Goal: Task Accomplishment & Management: Manage account settings

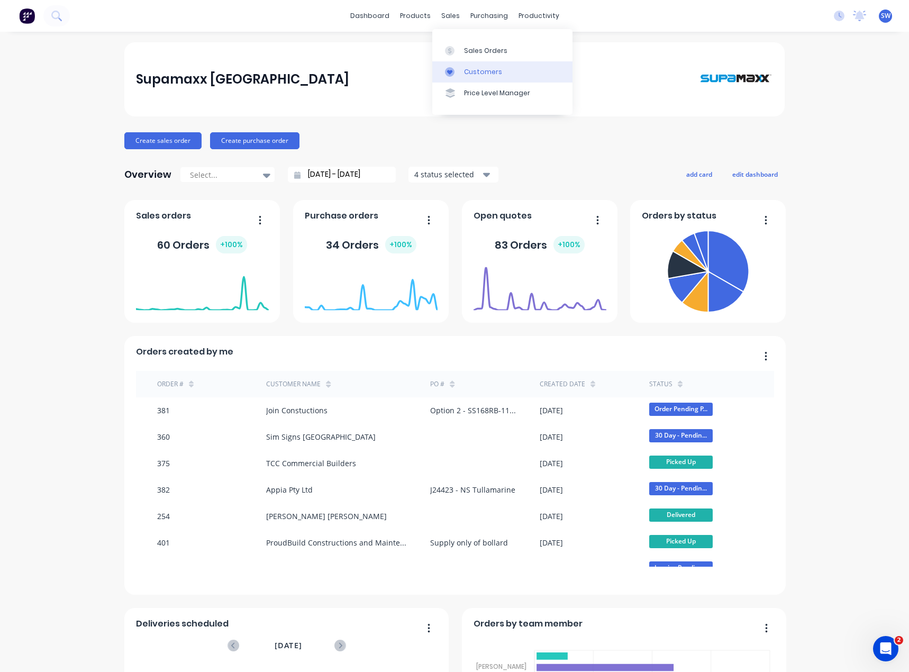
click at [480, 72] on div "Customers" at bounding box center [483, 72] width 38 height 10
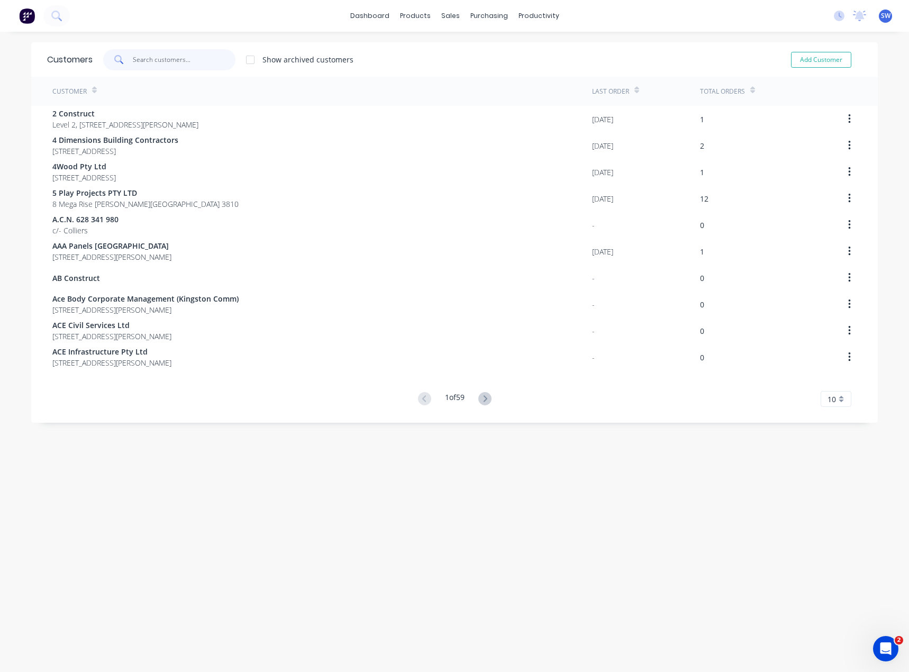
click at [153, 54] on input "text" at bounding box center [184, 59] width 103 height 21
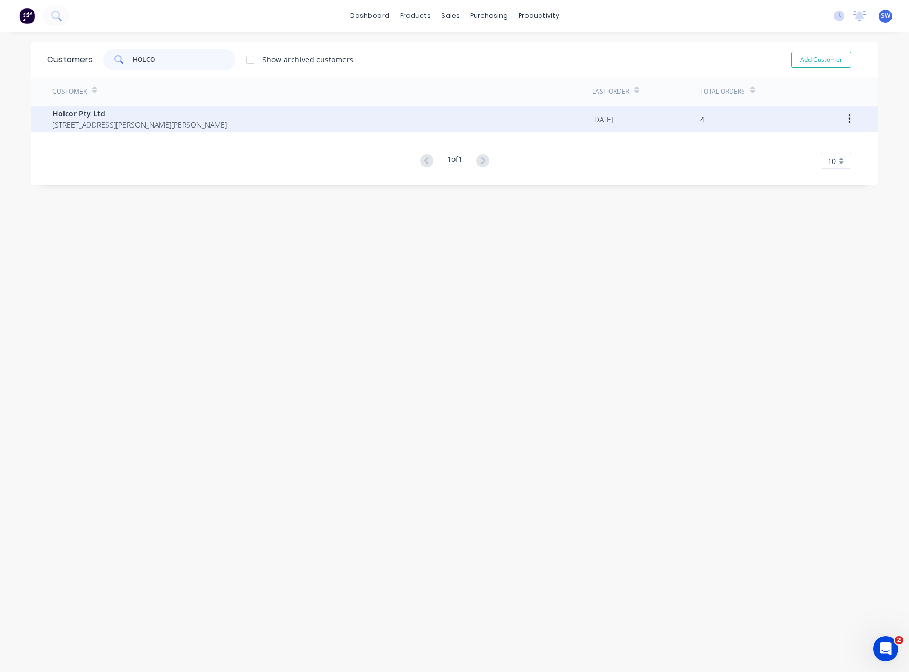
type input "HOLCO"
click at [199, 124] on span "[STREET_ADDRESS][PERSON_NAME][PERSON_NAME]" at bounding box center [139, 124] width 175 height 11
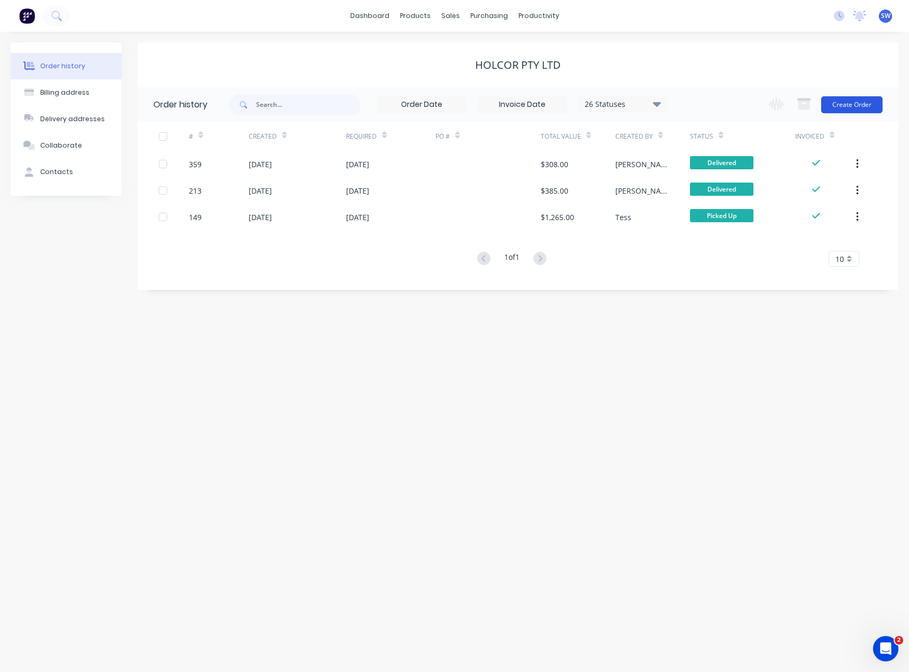
click at [846, 103] on button "Create Order" at bounding box center [851, 104] width 61 height 17
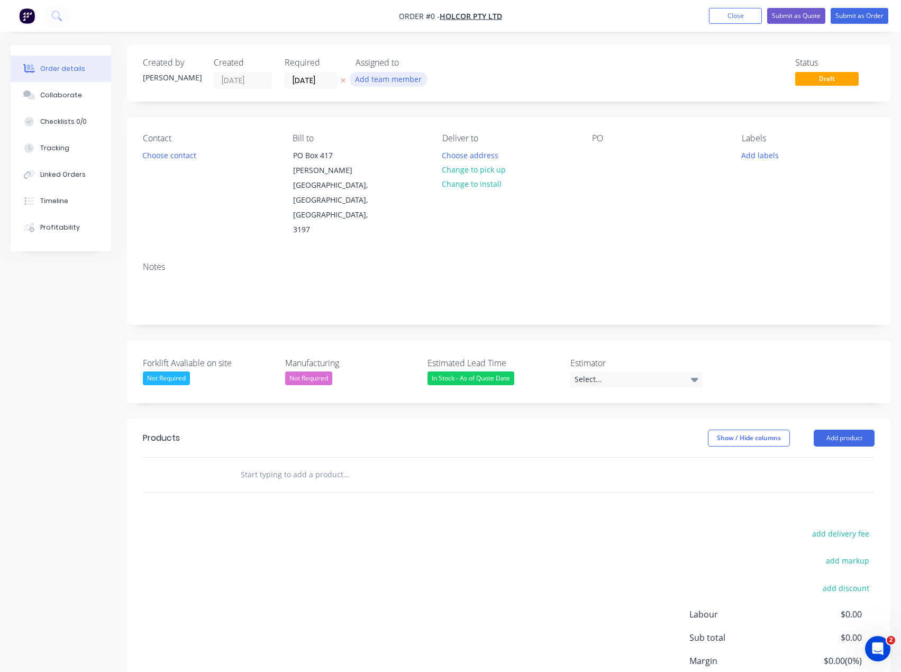
click at [383, 75] on button "Add team member" at bounding box center [389, 79] width 78 height 14
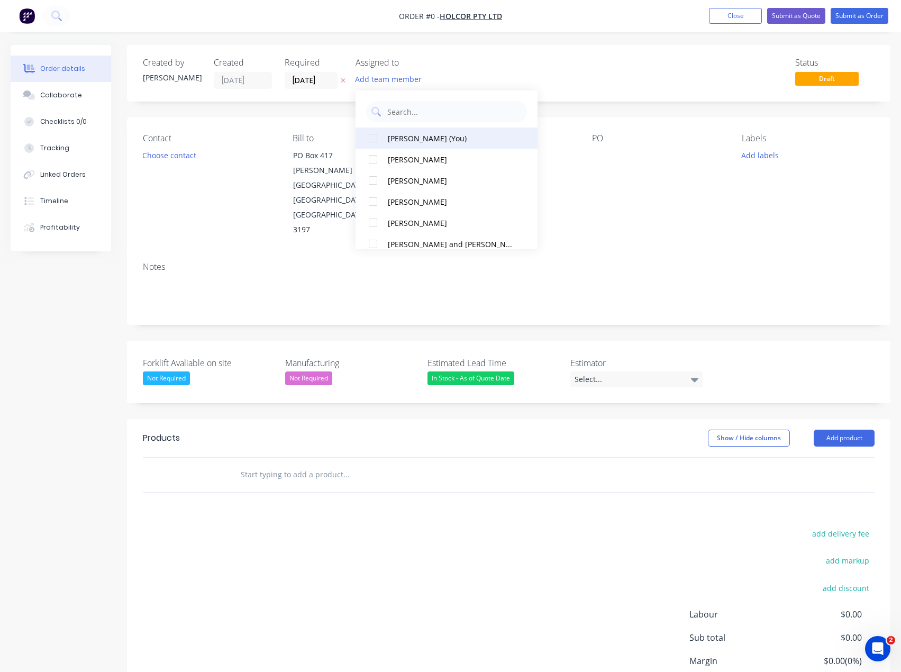
click at [428, 134] on div "[PERSON_NAME] (You)" at bounding box center [450, 138] width 124 height 11
click at [579, 88] on div "Order details Collaborate Checklists 0/0 Tracking Linked Orders Timeline Profit…" at bounding box center [450, 403] width 901 height 717
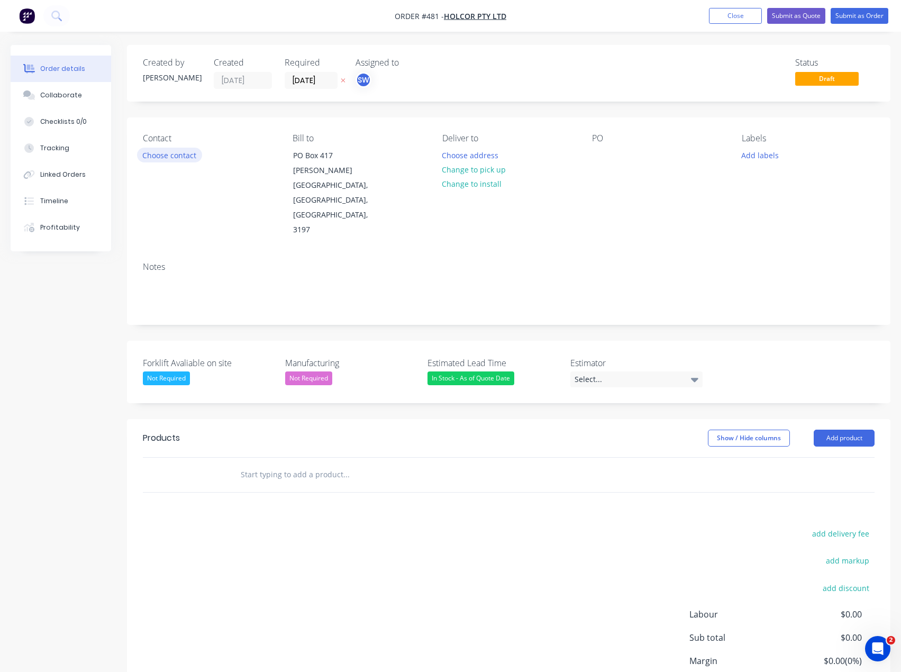
click at [164, 159] on button "Choose contact" at bounding box center [169, 155] width 65 height 14
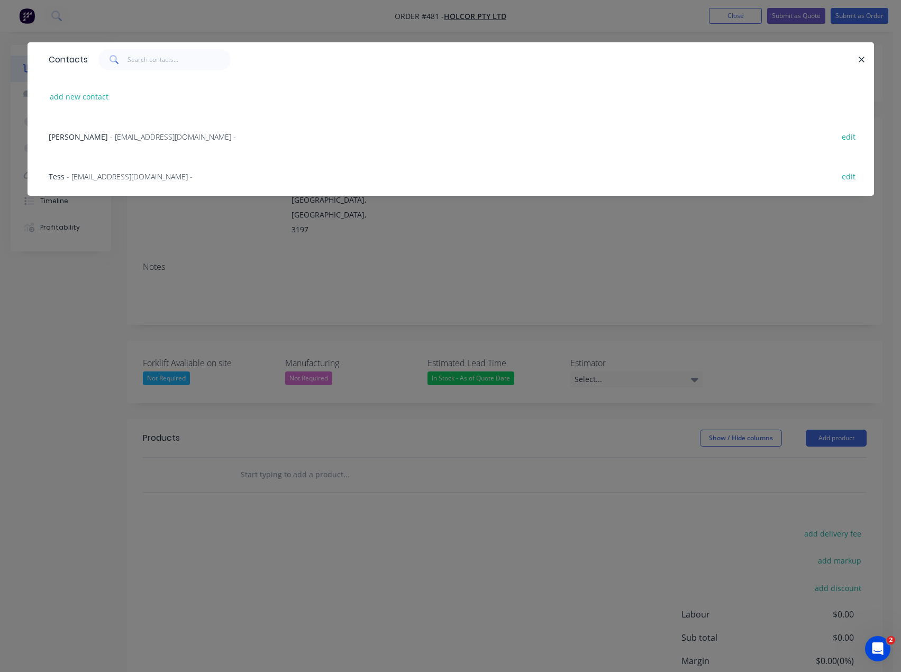
click at [84, 134] on span "[PERSON_NAME]" at bounding box center [78, 137] width 59 height 10
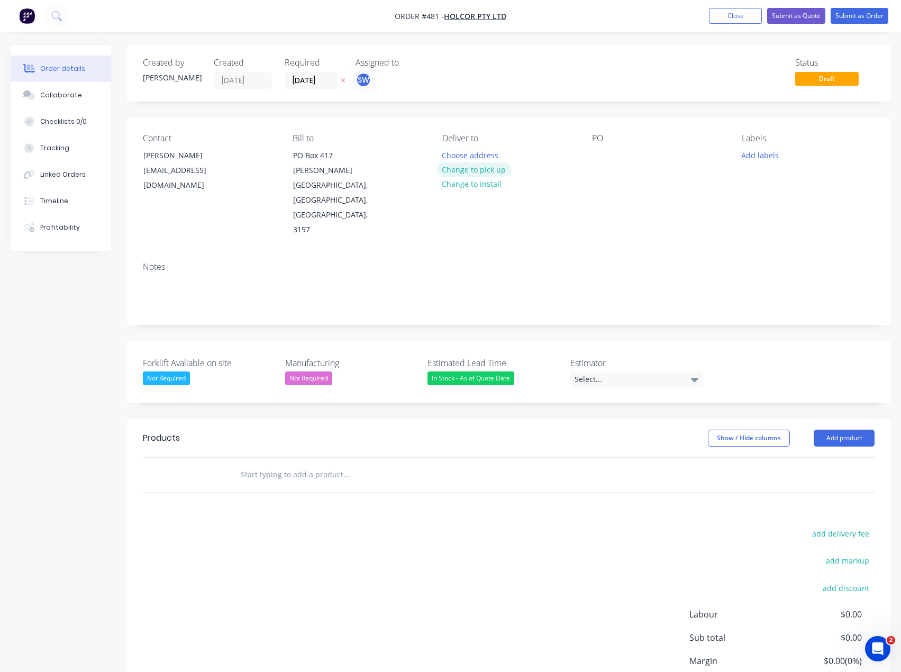
click at [488, 169] on button "Change to pick up" at bounding box center [473, 169] width 75 height 14
click at [740, 155] on button "Add labels" at bounding box center [760, 155] width 49 height 14
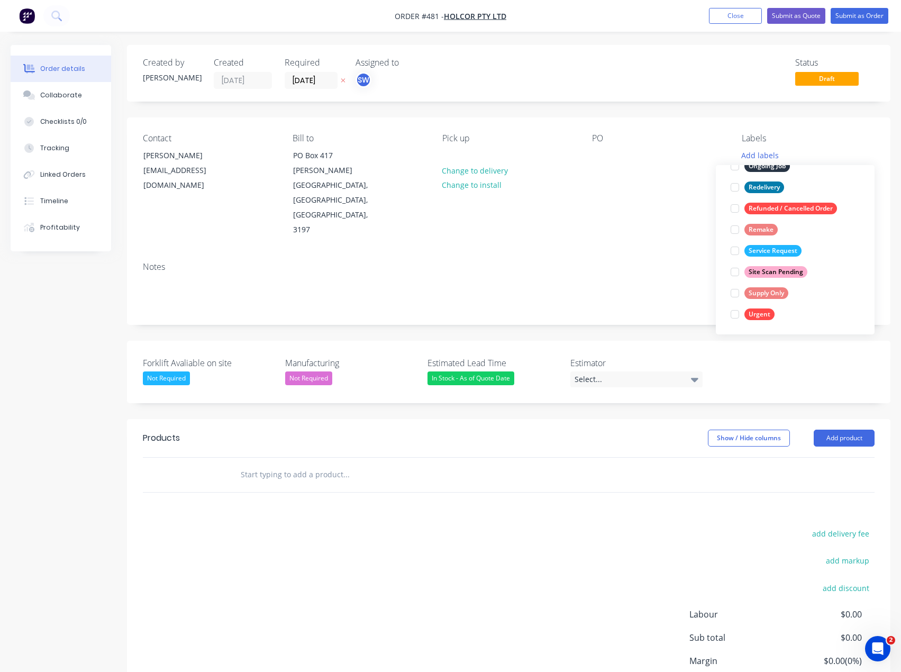
scroll to position [169, 0]
click at [786, 293] on div "Supply Only" at bounding box center [766, 292] width 44 height 12
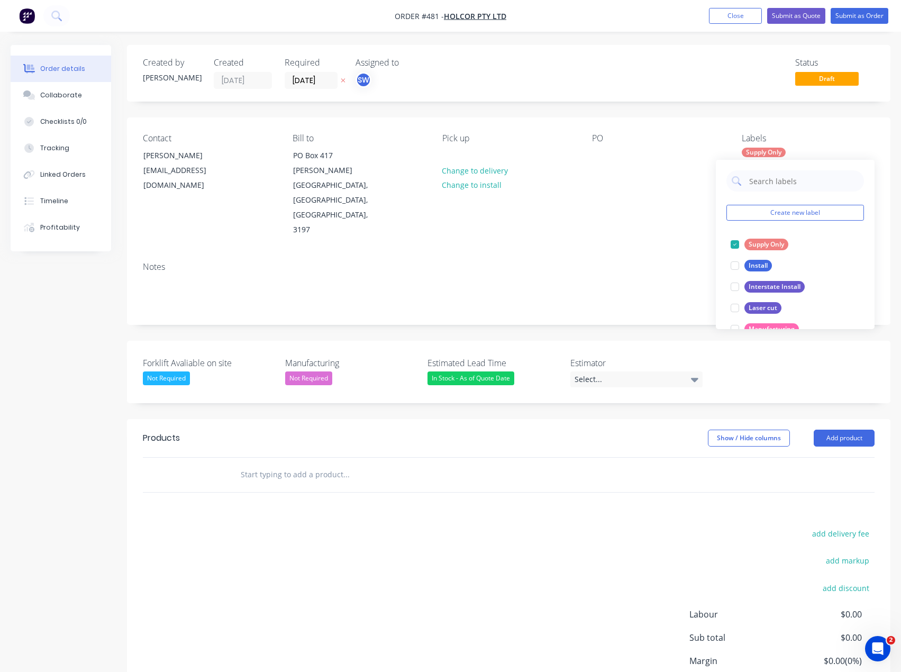
click at [653, 195] on div "Contact [PERSON_NAME] [EMAIL_ADDRESS][DOMAIN_NAME] Bill to [STREET_ADDRESS][PER…" at bounding box center [508, 185] width 763 height 136
click at [370, 81] on div "SW" at bounding box center [363, 80] width 16 height 16
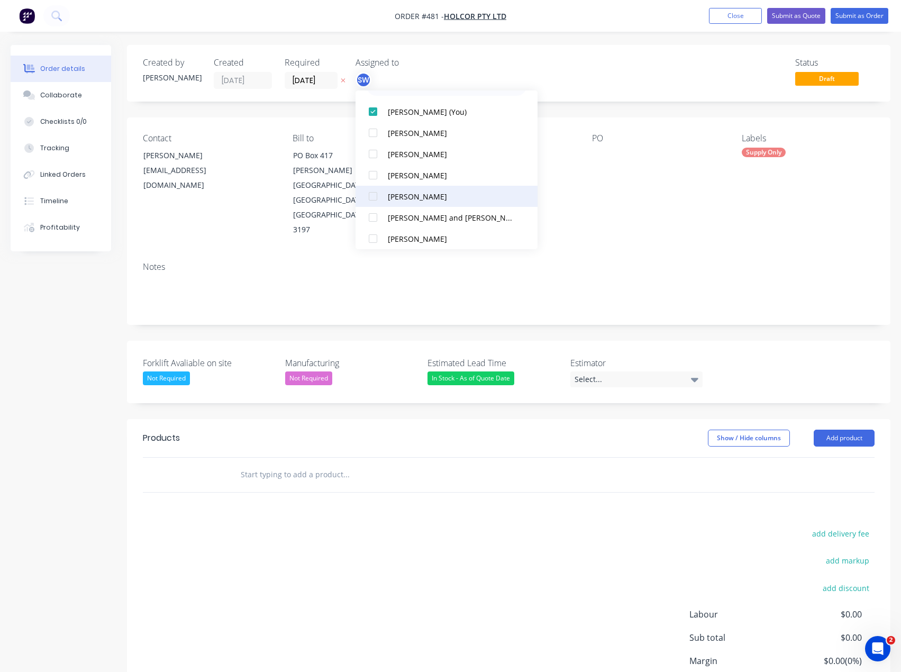
scroll to position [11, 0]
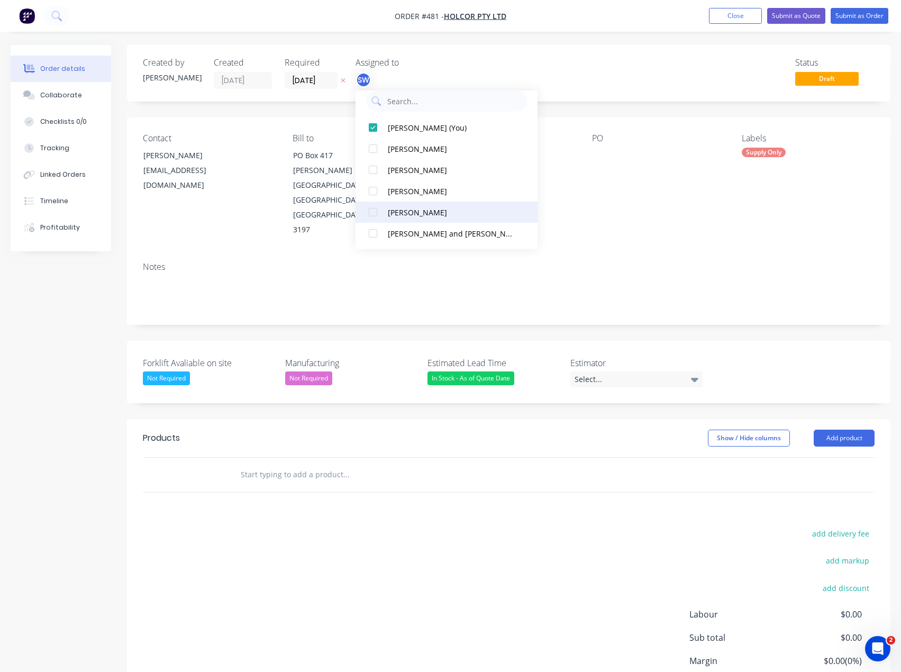
click at [431, 215] on div "[PERSON_NAME]" at bounding box center [450, 212] width 124 height 11
click at [571, 87] on div "Status Draft" at bounding box center [667, 73] width 413 height 31
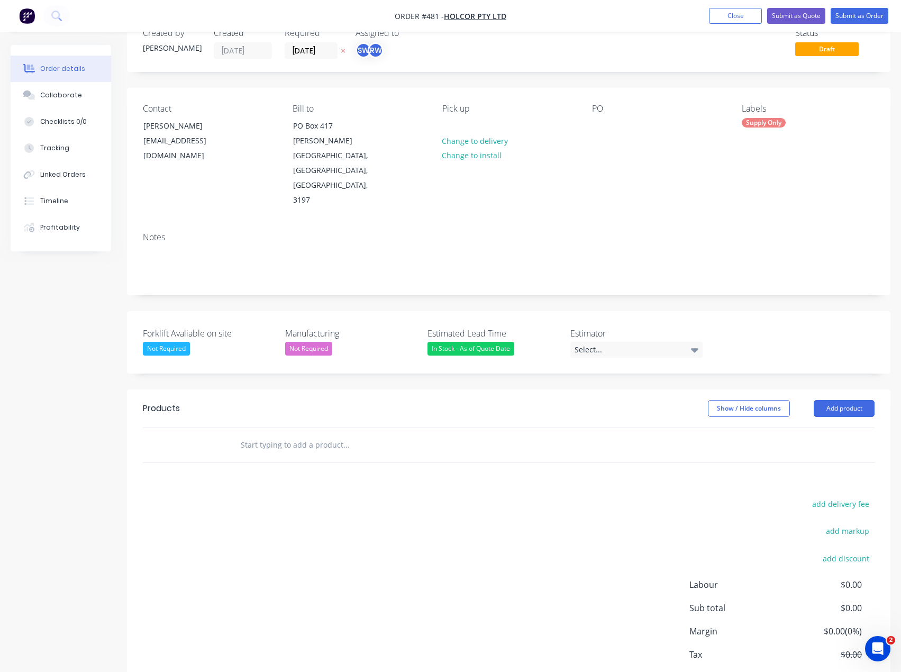
scroll to position [46, 0]
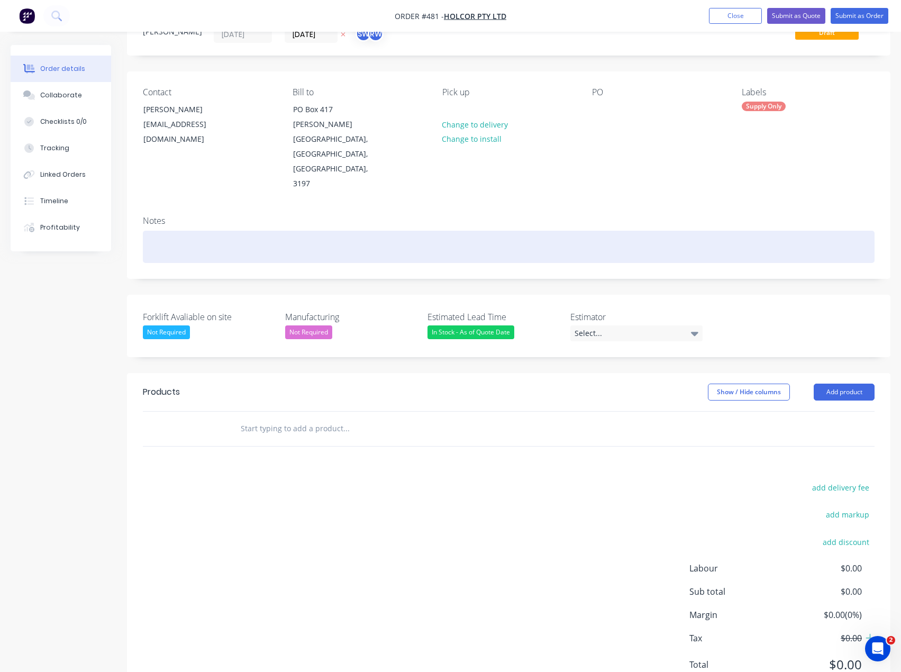
click at [283, 231] on div at bounding box center [508, 247] width 731 height 32
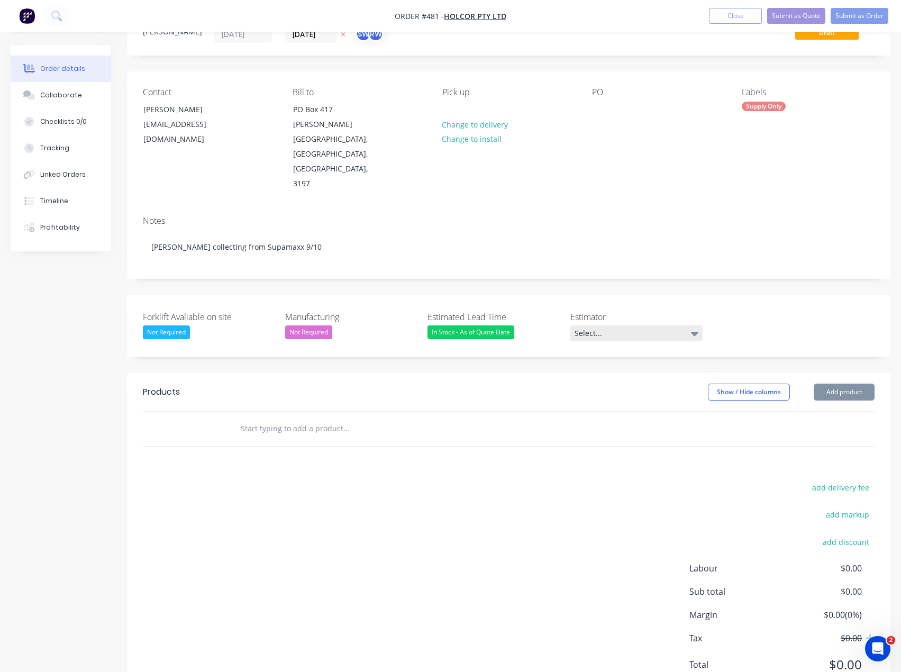
click at [599, 325] on div "Select..." at bounding box center [636, 333] width 132 height 16
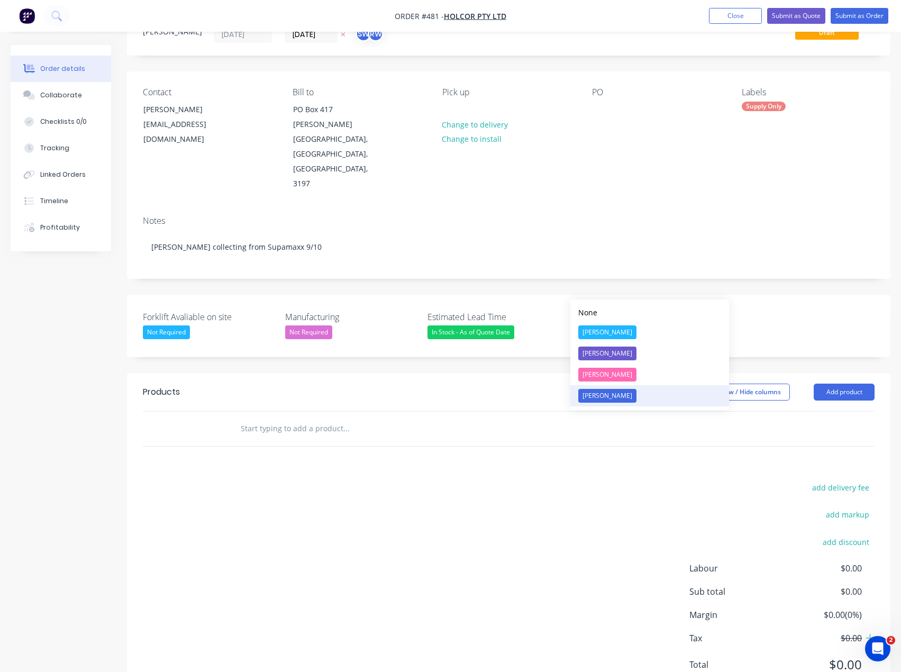
click at [633, 395] on button "[PERSON_NAME]" at bounding box center [649, 395] width 159 height 21
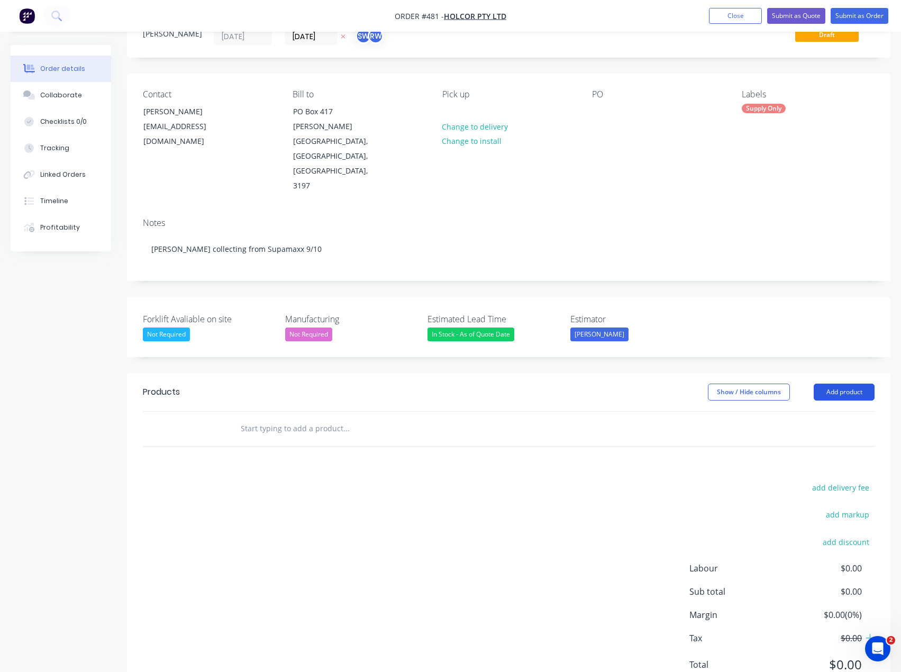
click at [863, 383] on button "Add product" at bounding box center [843, 391] width 61 height 17
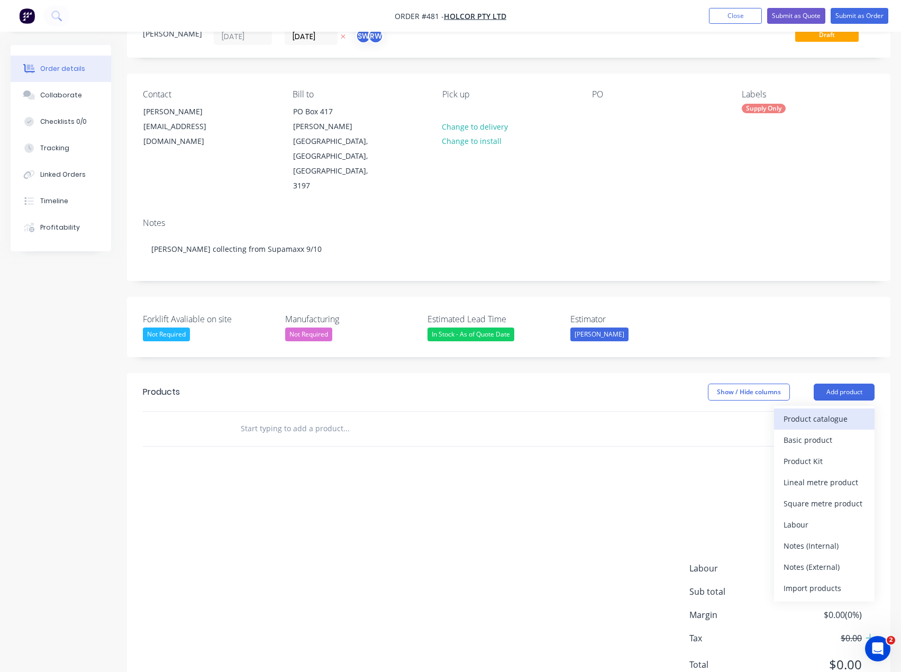
click at [863, 411] on div "Product catalogue" at bounding box center [823, 418] width 81 height 15
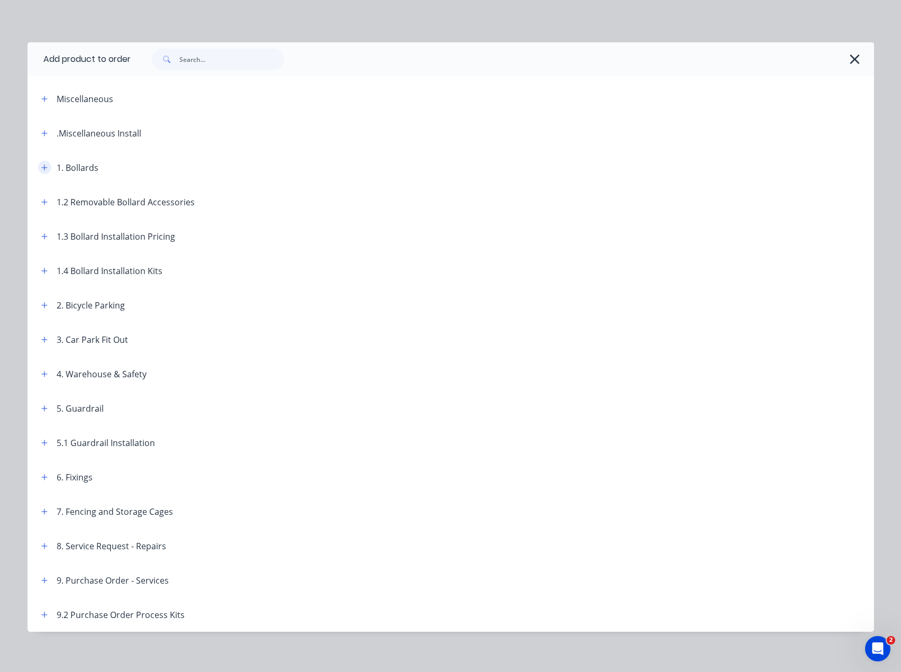
click at [42, 170] on icon "button" at bounding box center [44, 167] width 6 height 7
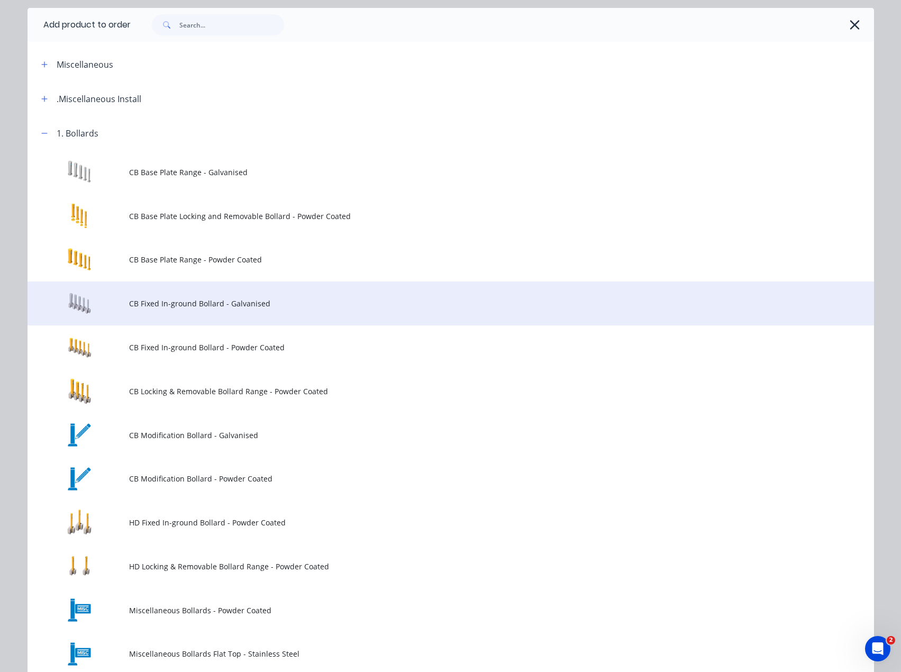
scroll to position [106, 0]
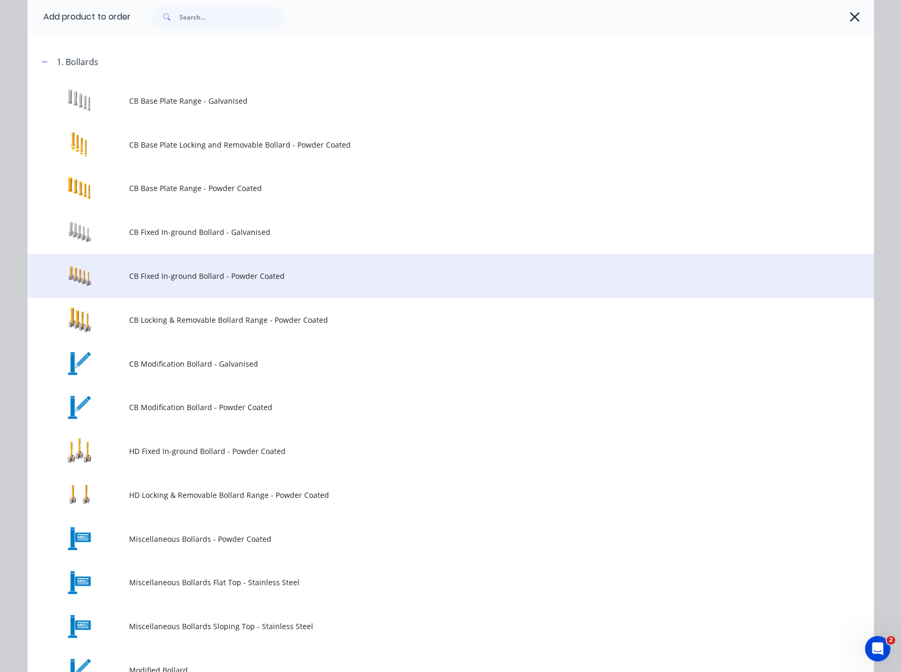
click at [157, 274] on span "CB Fixed In-ground Bollard - Powder Coated" at bounding box center [427, 275] width 596 height 11
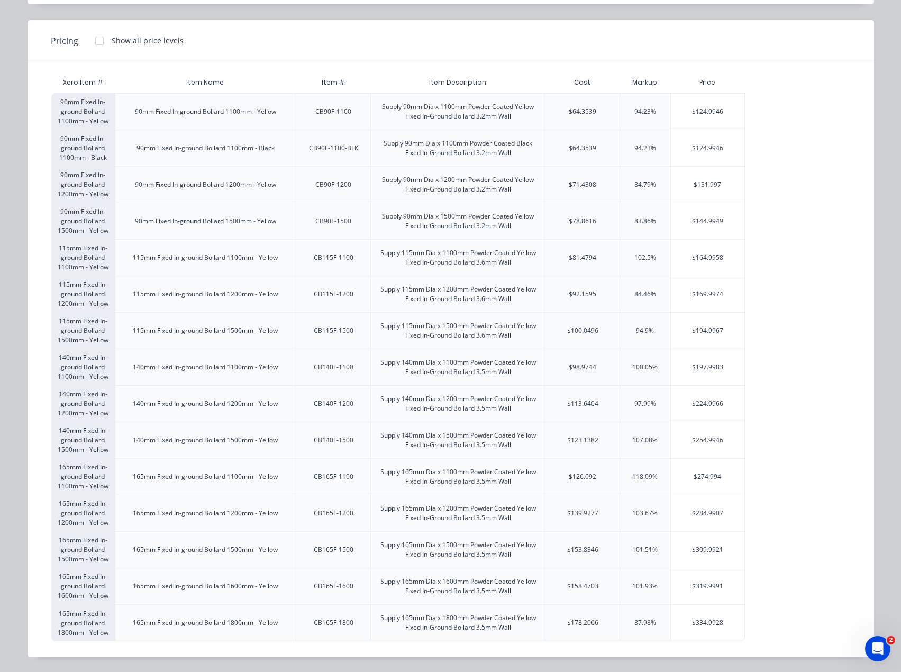
scroll to position [0, 0]
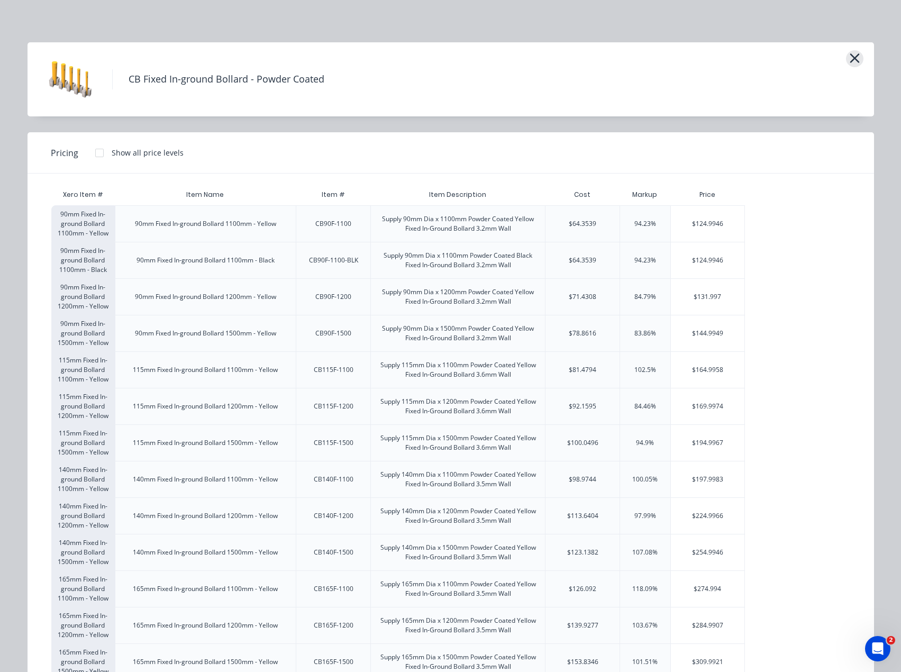
click at [853, 51] on icon "button" at bounding box center [854, 58] width 11 height 15
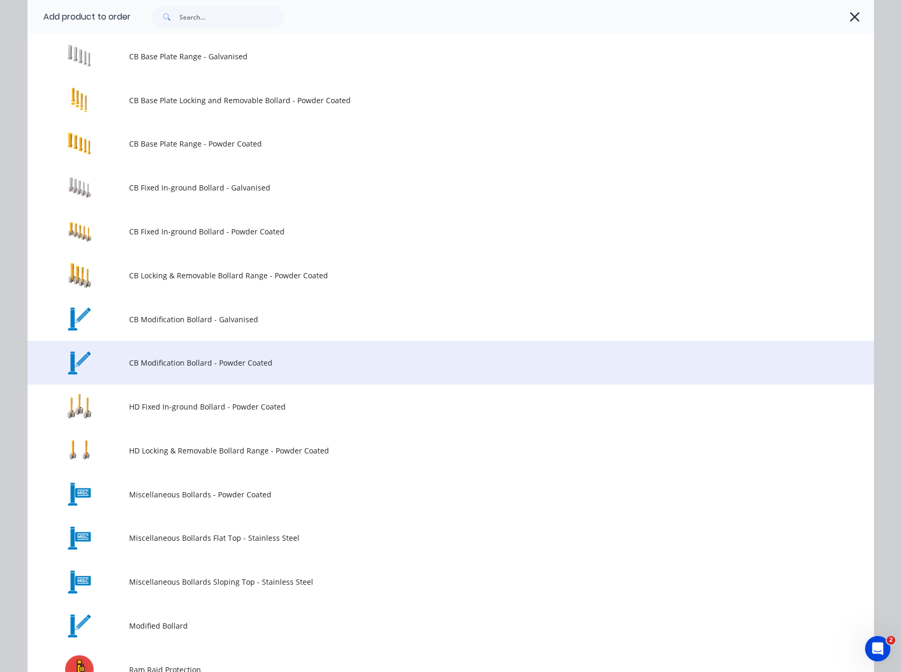
click at [282, 358] on span "CB Modification Bollard - Powder Coated" at bounding box center [427, 362] width 596 height 11
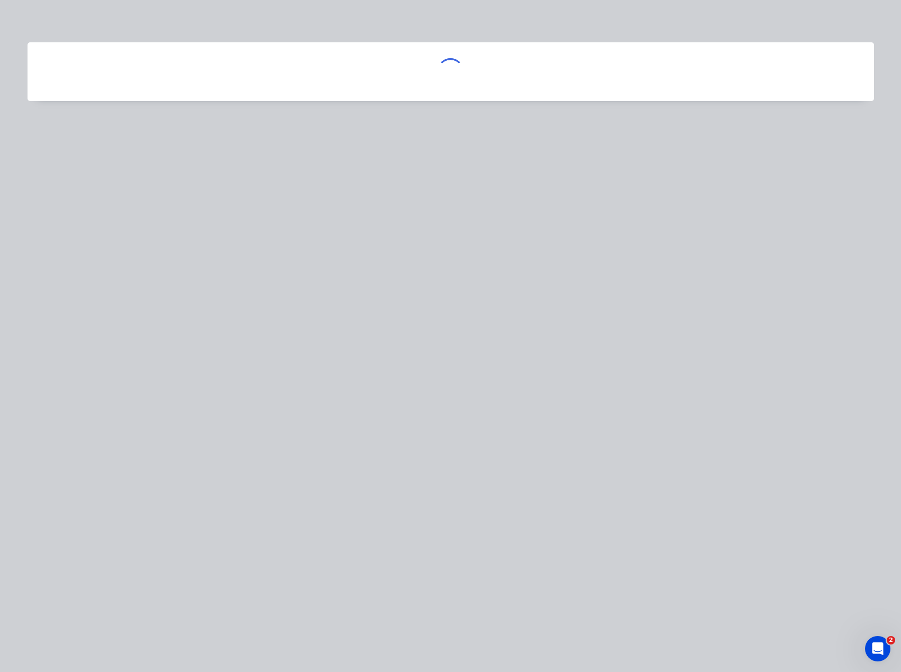
scroll to position [0, 0]
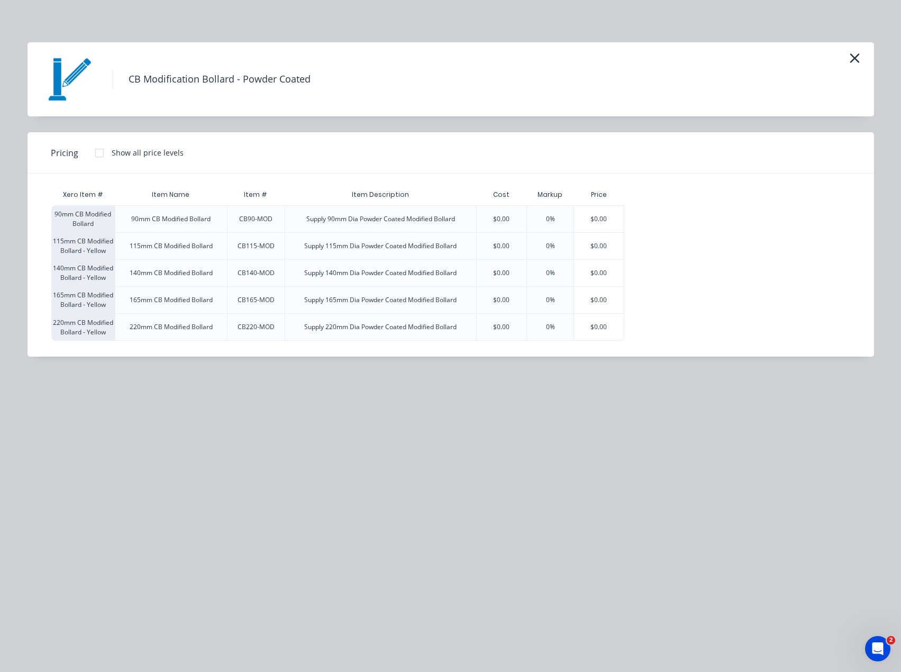
click at [852, 70] on div "CB Modification Bollard - Powder Coated" at bounding box center [450, 79] width 814 height 53
click at [852, 59] on icon "button" at bounding box center [854, 58] width 11 height 15
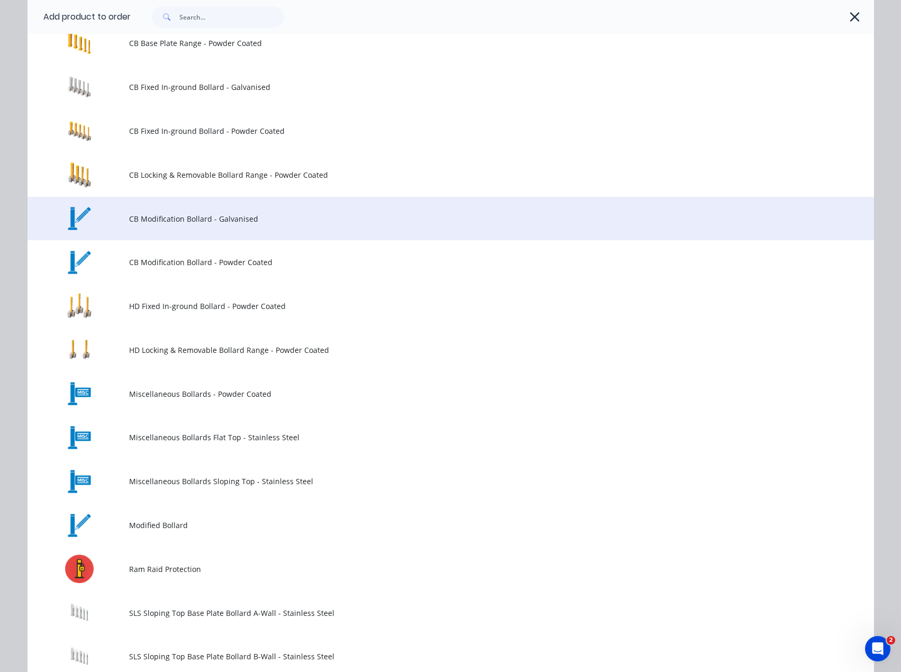
scroll to position [264, 0]
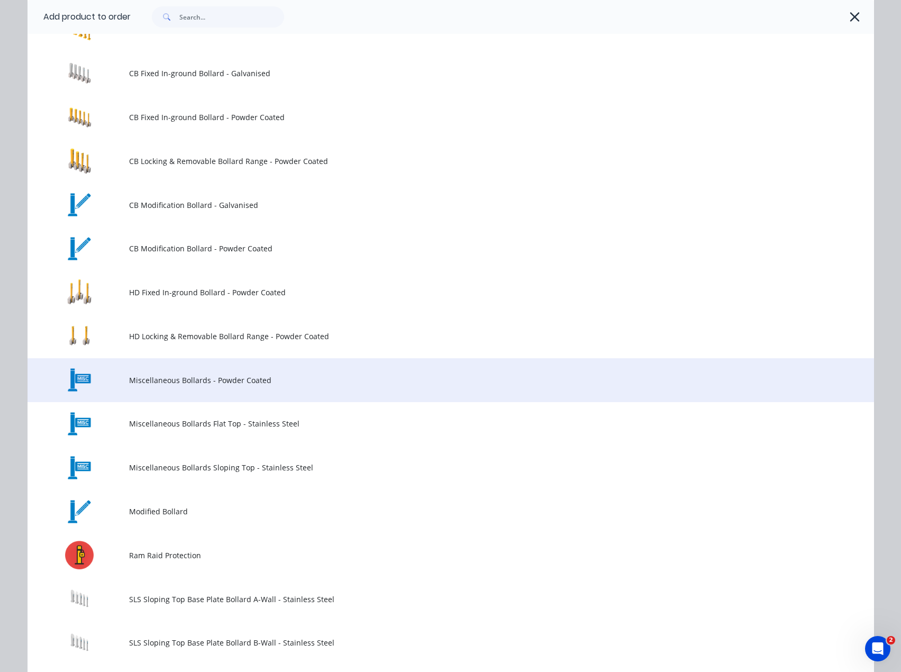
click at [283, 376] on span "Miscellaneous Bollards - Powder Coated" at bounding box center [427, 379] width 596 height 11
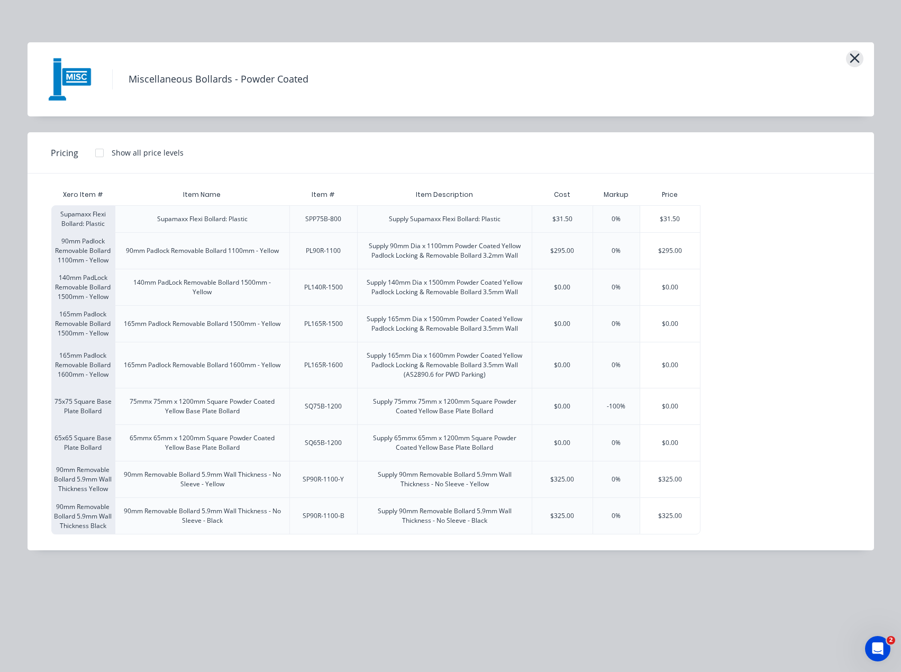
click at [850, 58] on icon "button" at bounding box center [854, 58] width 11 height 15
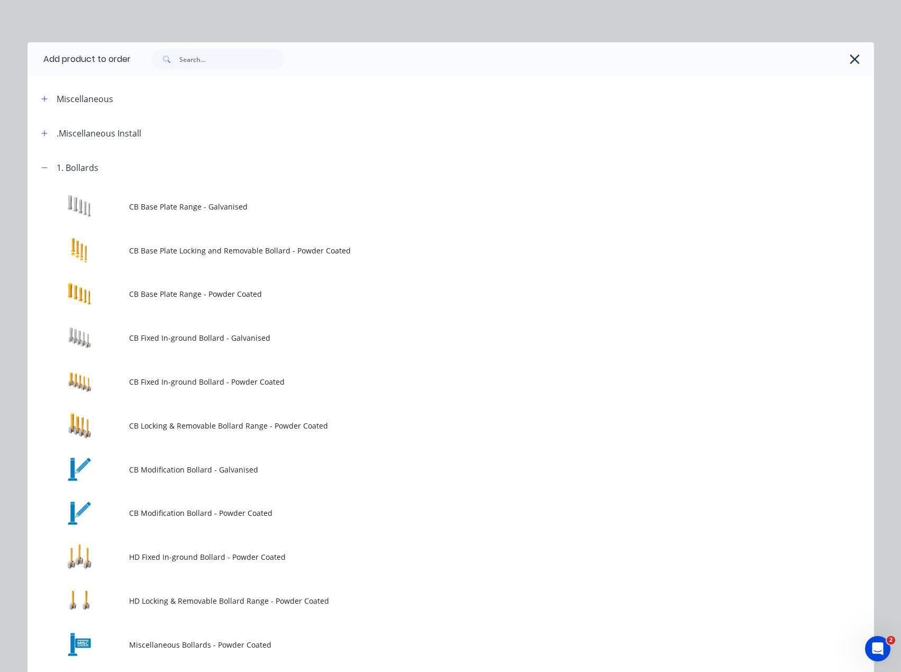
click at [859, 58] on div at bounding box center [502, 59] width 743 height 34
click at [854, 58] on icon "button" at bounding box center [854, 59] width 11 height 15
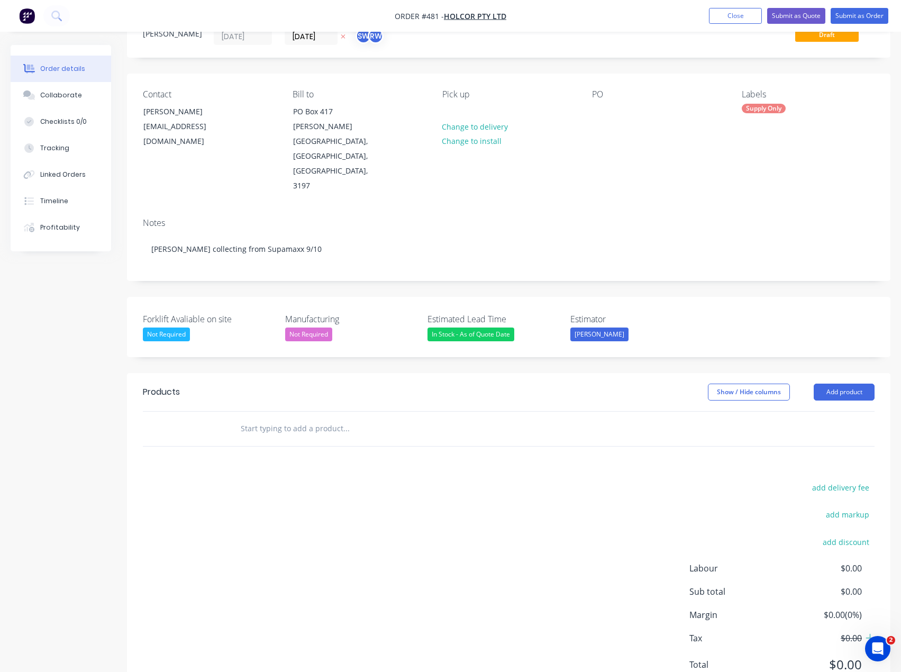
click at [270, 411] on div at bounding box center [417, 428] width 381 height 34
click at [271, 418] on input "text" at bounding box center [346, 428] width 212 height 21
type input "c"
click at [825, 383] on button "Add product" at bounding box center [843, 391] width 61 height 17
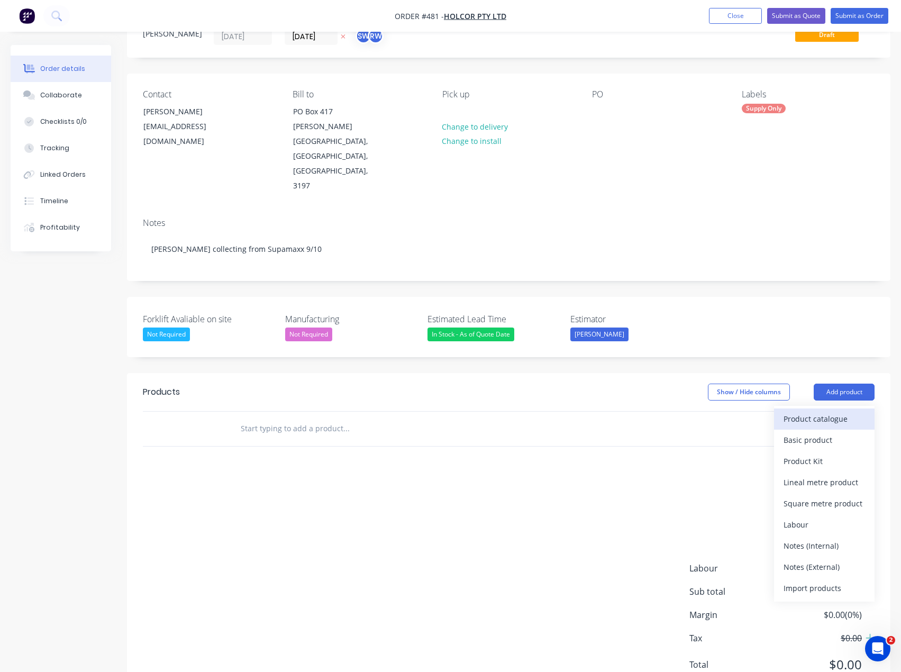
click at [838, 411] on div "Product catalogue" at bounding box center [823, 418] width 81 height 15
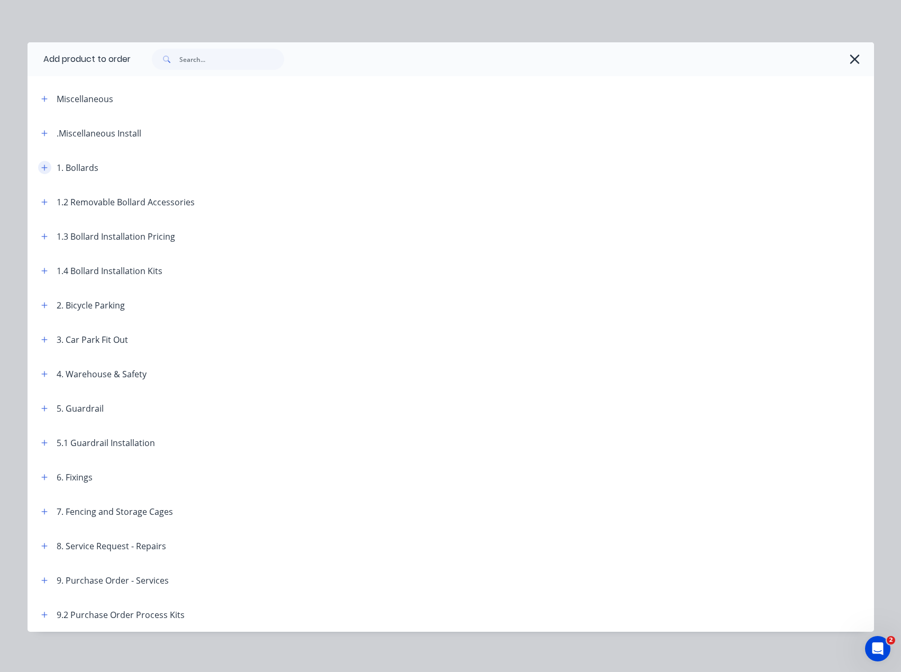
click at [38, 169] on button "button" at bounding box center [44, 167] width 13 height 13
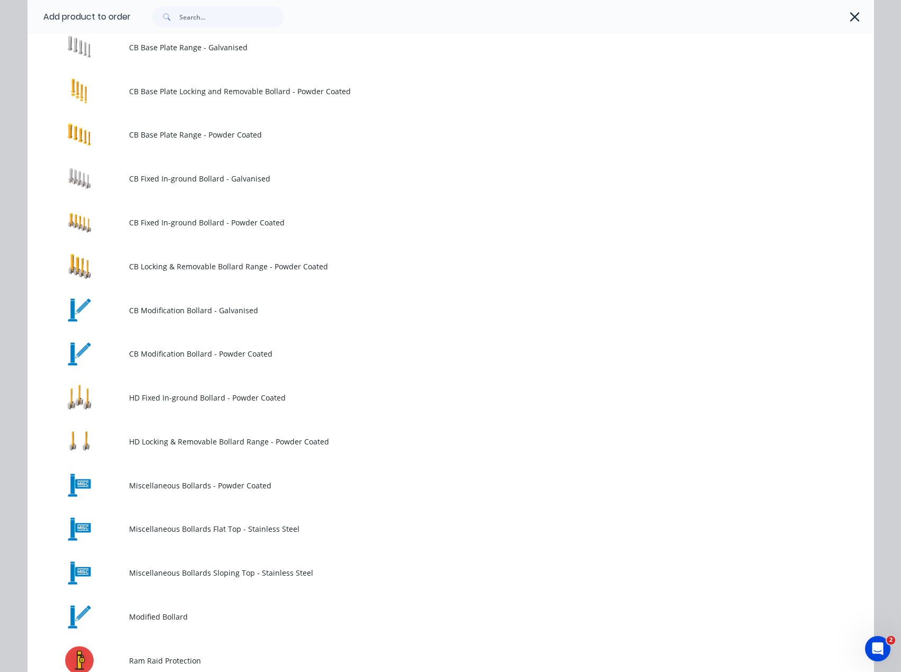
scroll to position [159, 0]
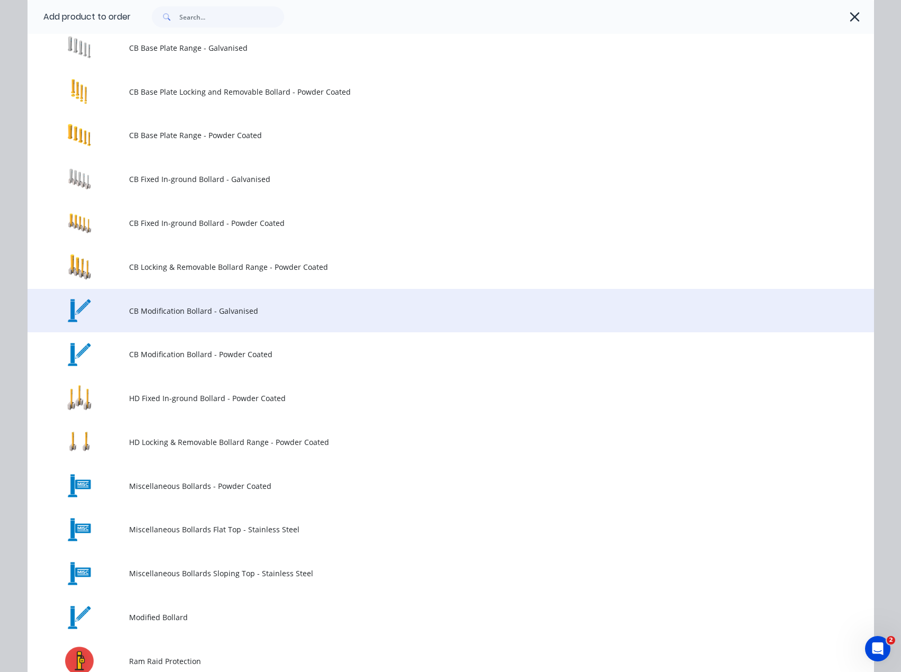
click at [286, 305] on span "CB Modification Bollard - Galvanised" at bounding box center [427, 310] width 596 height 11
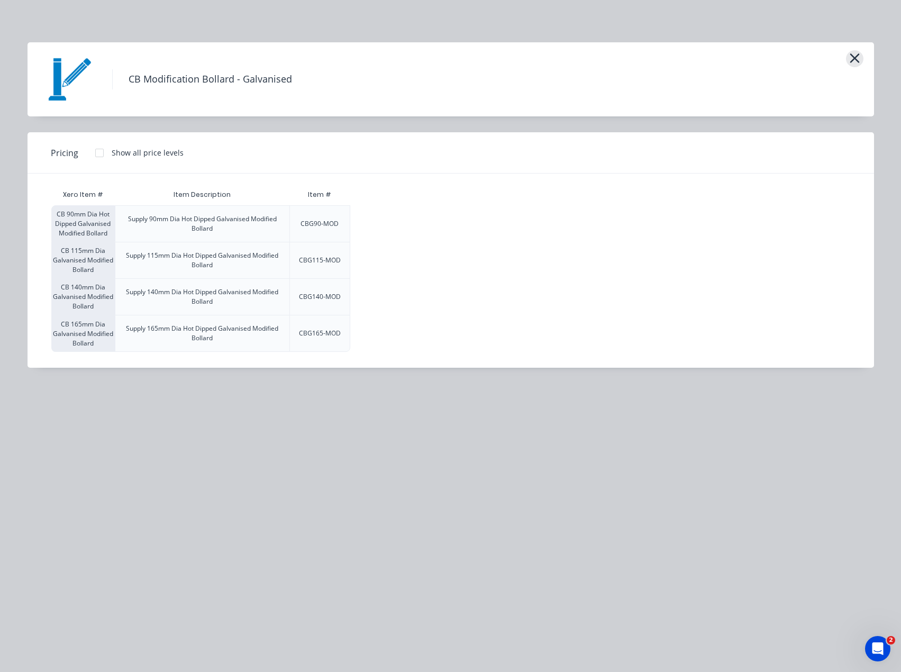
click at [856, 53] on icon "button" at bounding box center [854, 58] width 11 height 15
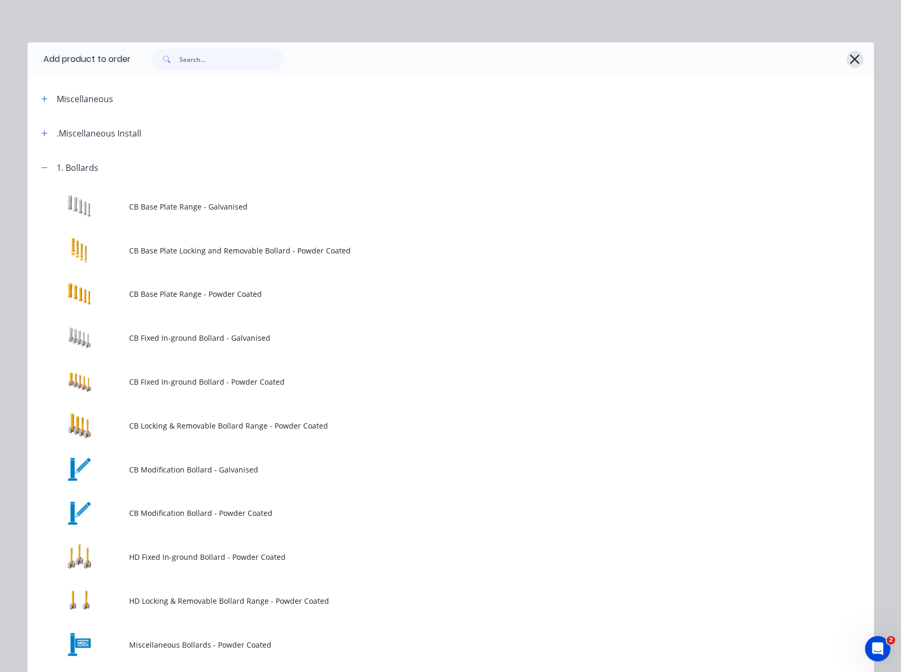
click at [850, 58] on icon "button" at bounding box center [855, 59] width 10 height 10
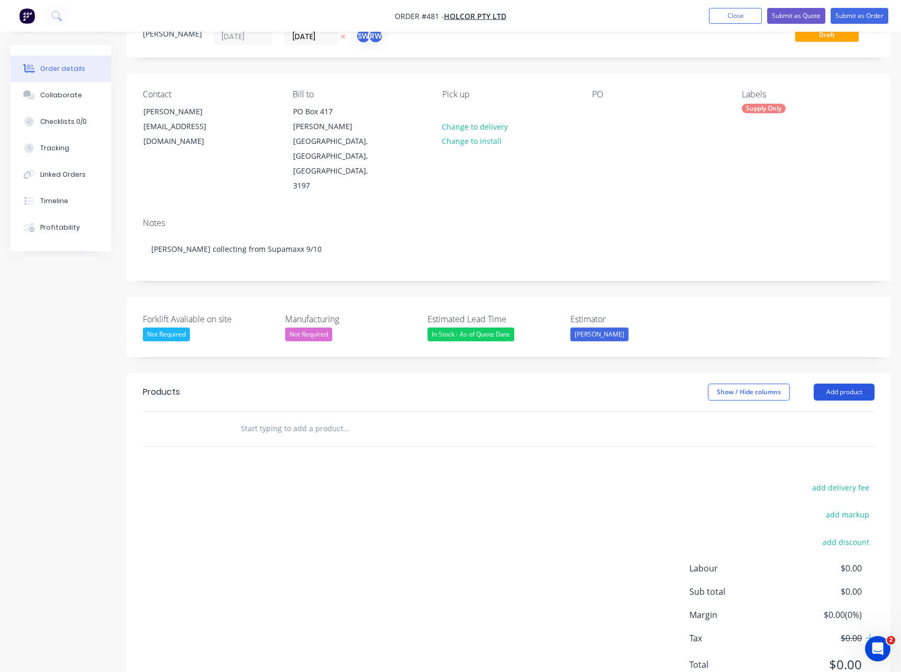
click at [824, 383] on button "Add product" at bounding box center [843, 391] width 61 height 17
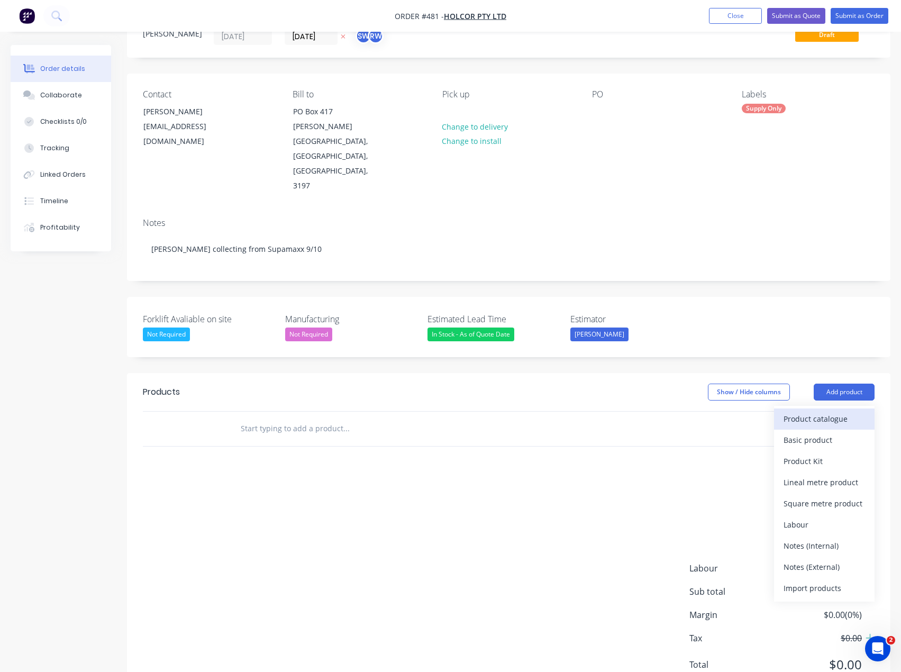
click at [815, 411] on div "Product catalogue" at bounding box center [823, 418] width 81 height 15
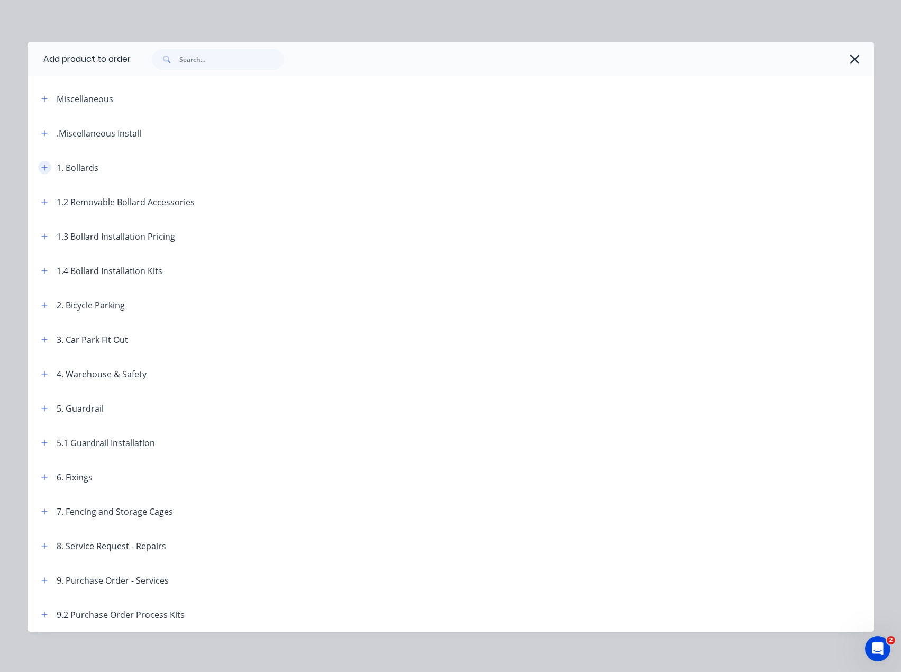
click at [42, 169] on icon "button" at bounding box center [44, 167] width 6 height 7
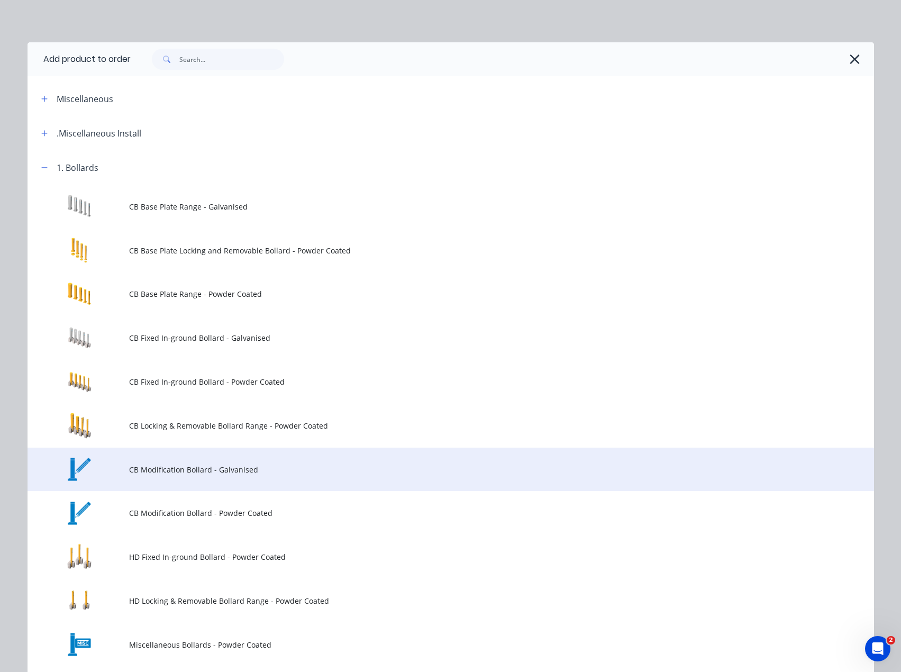
click at [151, 471] on span "CB Modification Bollard - Galvanised" at bounding box center [427, 469] width 596 height 11
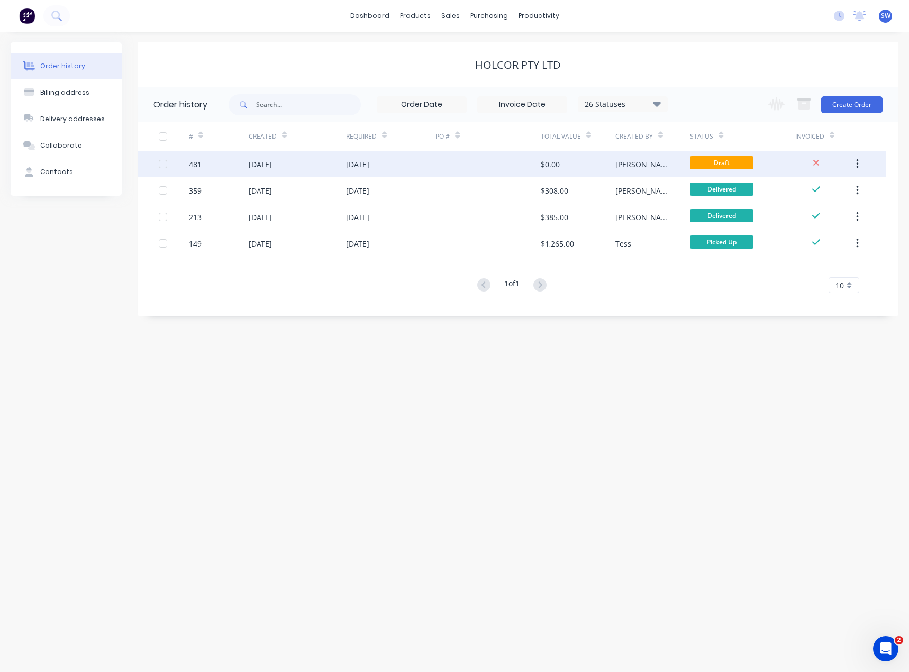
click at [509, 163] on div at bounding box center [487, 164] width 105 height 26
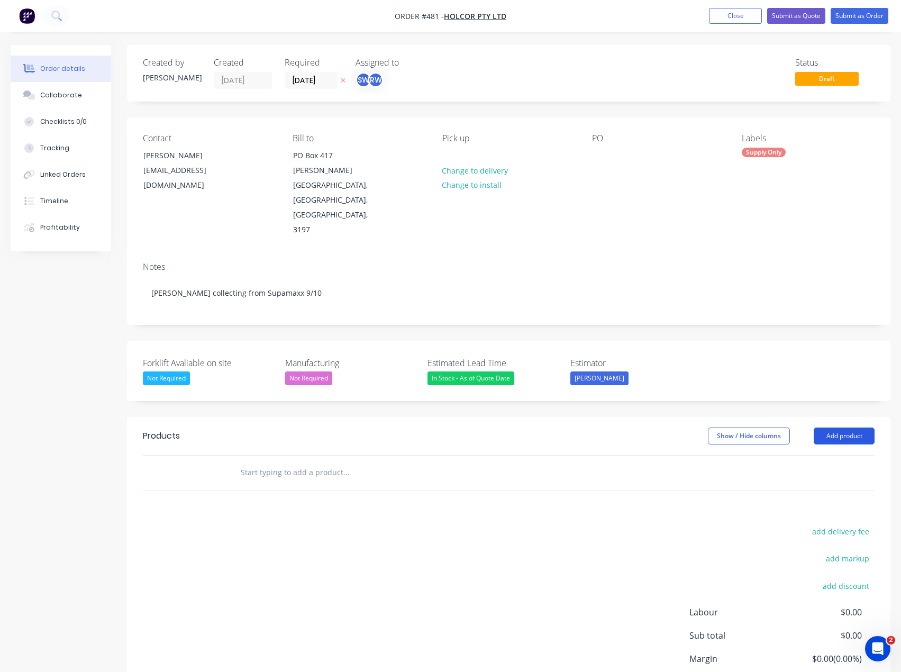
click at [831, 427] on button "Add product" at bounding box center [843, 435] width 61 height 17
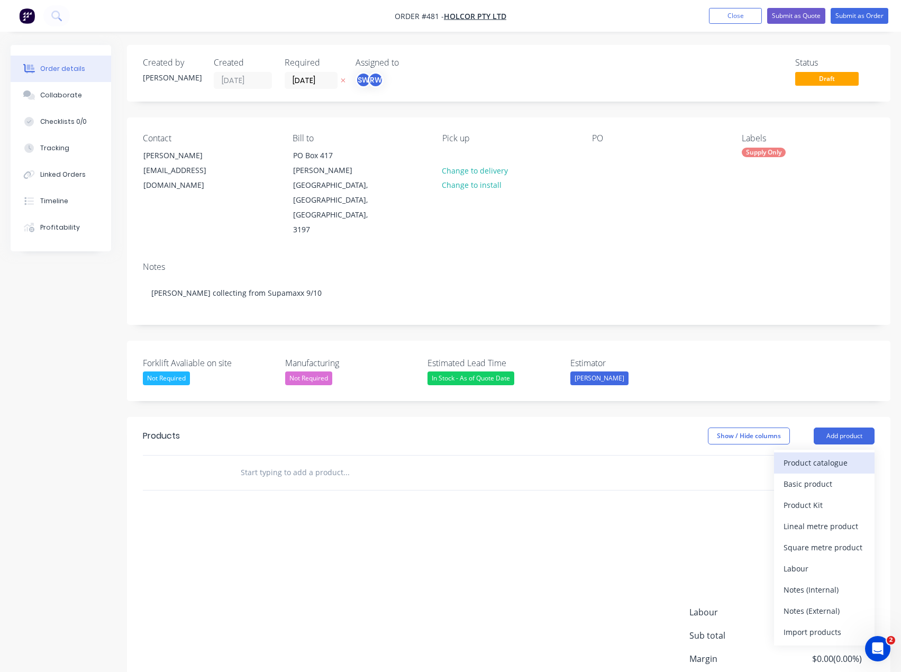
click at [803, 455] on div "Product catalogue" at bounding box center [823, 462] width 81 height 15
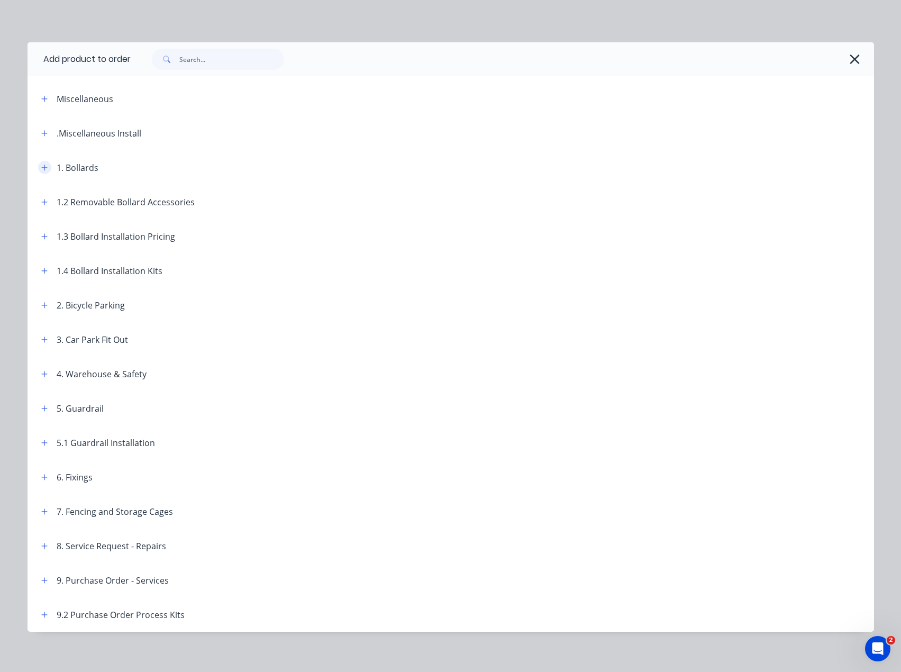
click at [41, 164] on icon "button" at bounding box center [44, 167] width 6 height 7
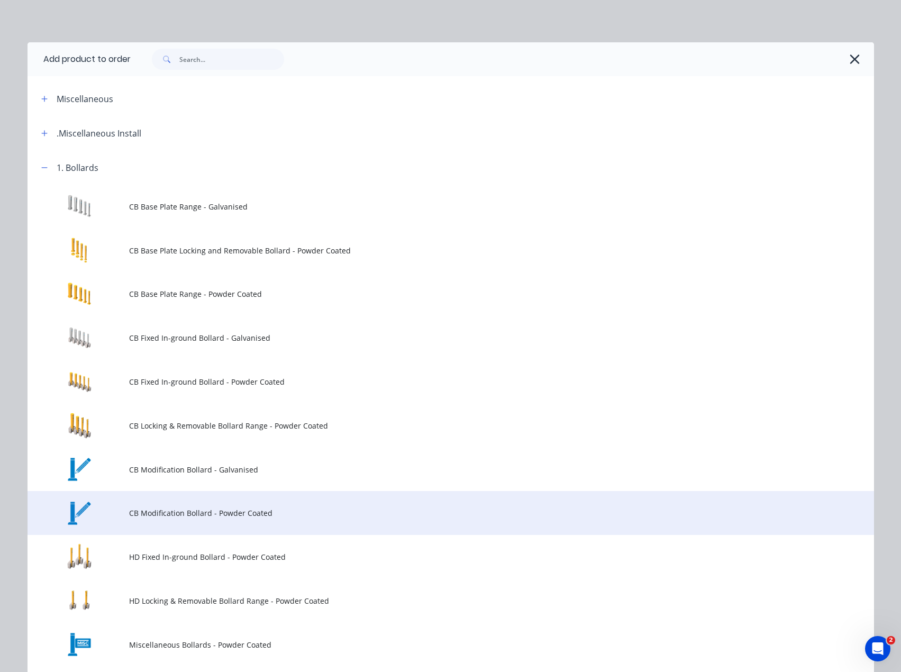
click at [106, 507] on td at bounding box center [79, 513] width 102 height 44
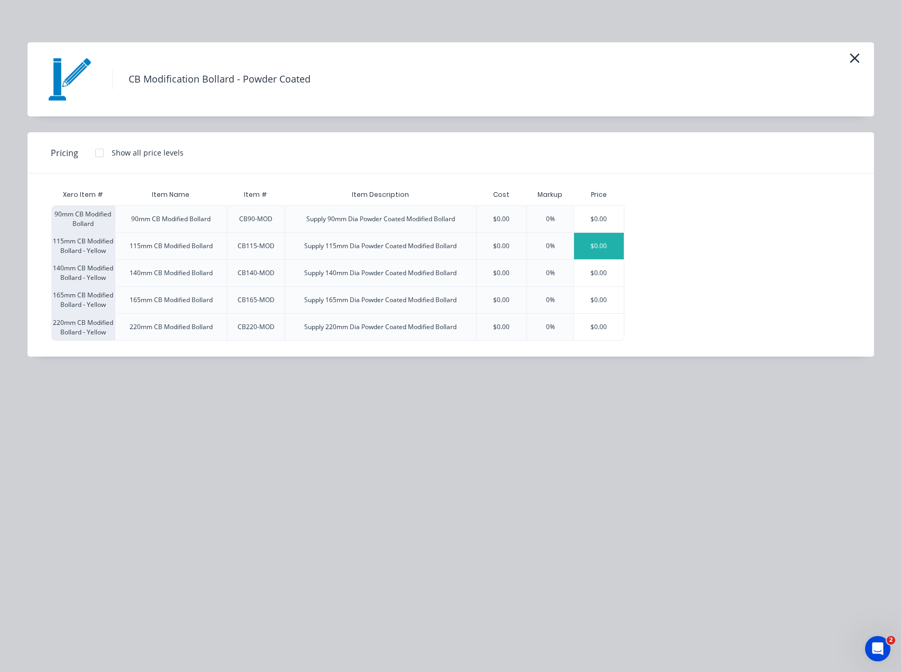
click at [591, 247] on div "$0.00" at bounding box center [599, 246] width 50 height 26
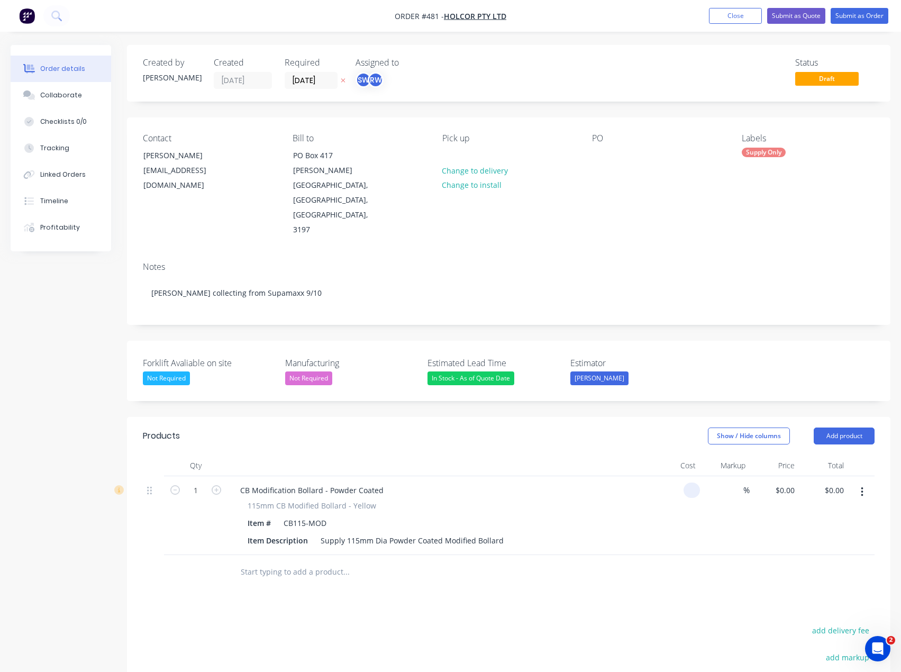
click at [684, 482] on div at bounding box center [691, 489] width 16 height 15
type input "$0.00"
click at [213, 485] on icon "button" at bounding box center [217, 490] width 10 height 10
type input "3"
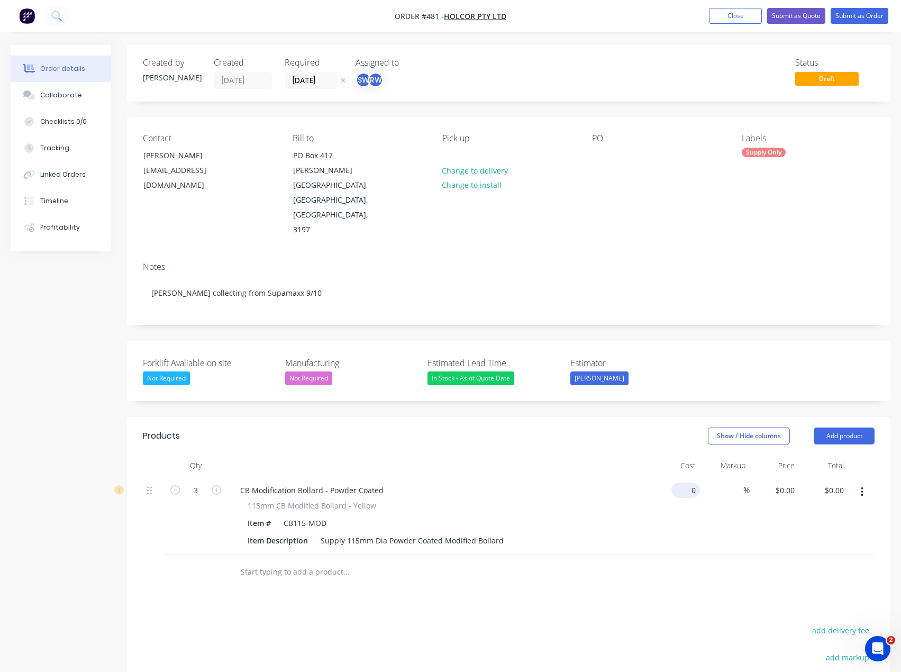
click at [685, 482] on div "0 $0.00" at bounding box center [685, 489] width 29 height 15
type input "$1.00"
type input "1"
type input "$3.00"
click at [791, 482] on input "1" at bounding box center [786, 489] width 24 height 15
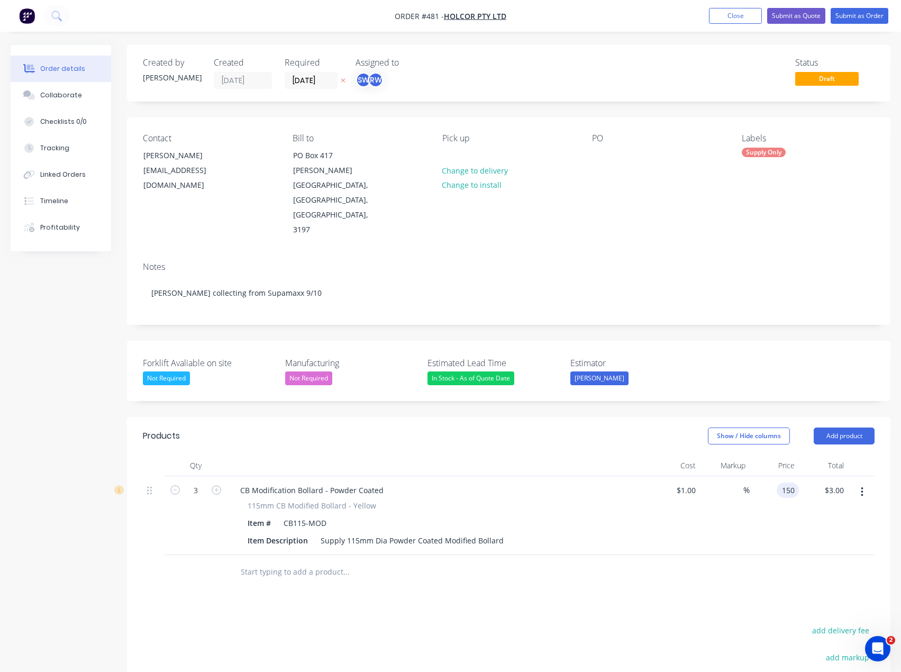
type input "150"
type input "14900"
type input "$150.00"
type input "$450.00"
click at [770, 555] on div at bounding box center [508, 572] width 731 height 34
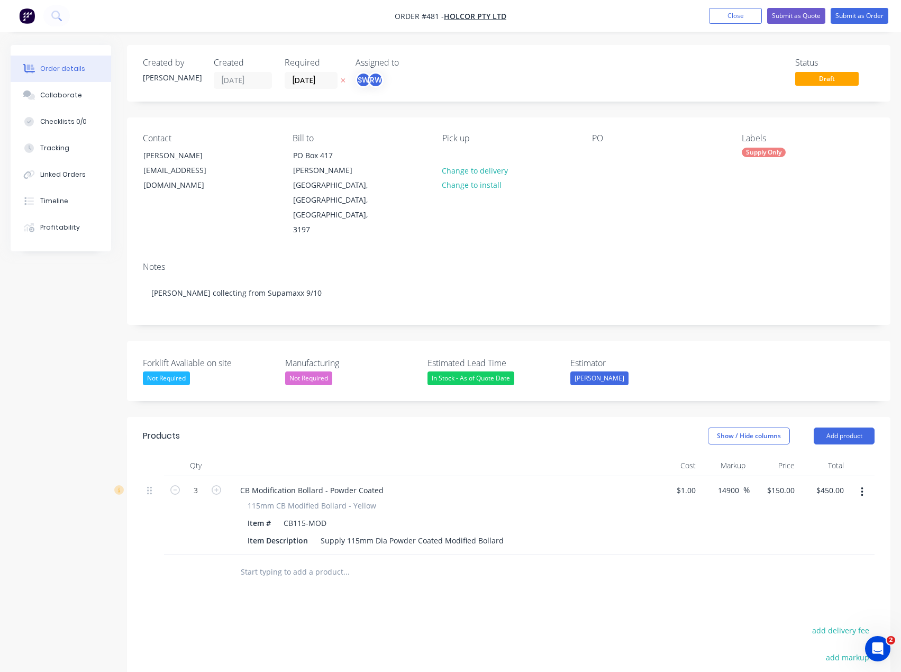
click at [260, 561] on input "text" at bounding box center [346, 571] width 212 height 21
click at [858, 427] on button "Add product" at bounding box center [843, 435] width 61 height 17
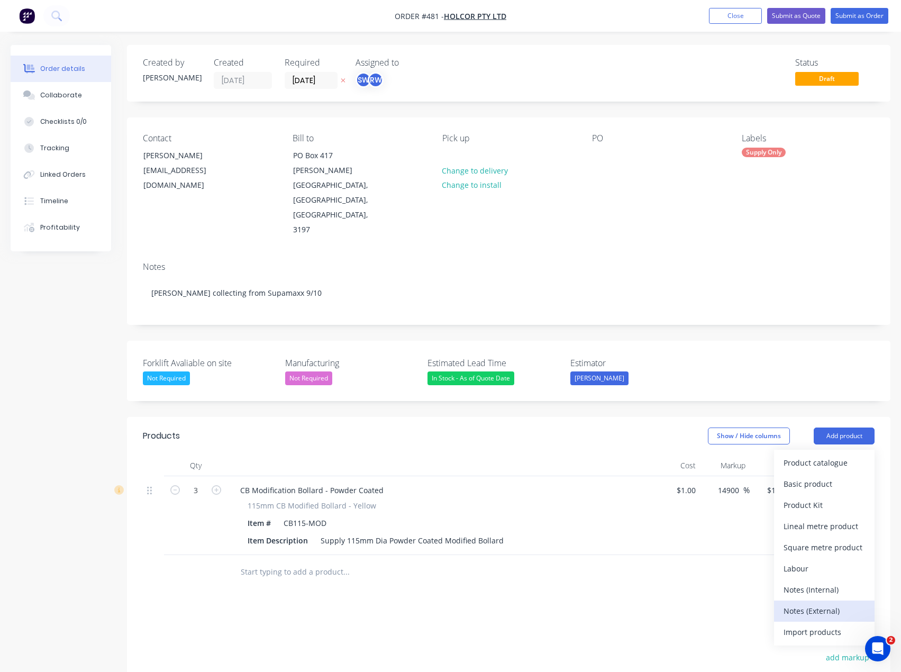
click at [827, 603] on div "Notes (External)" at bounding box center [823, 610] width 81 height 15
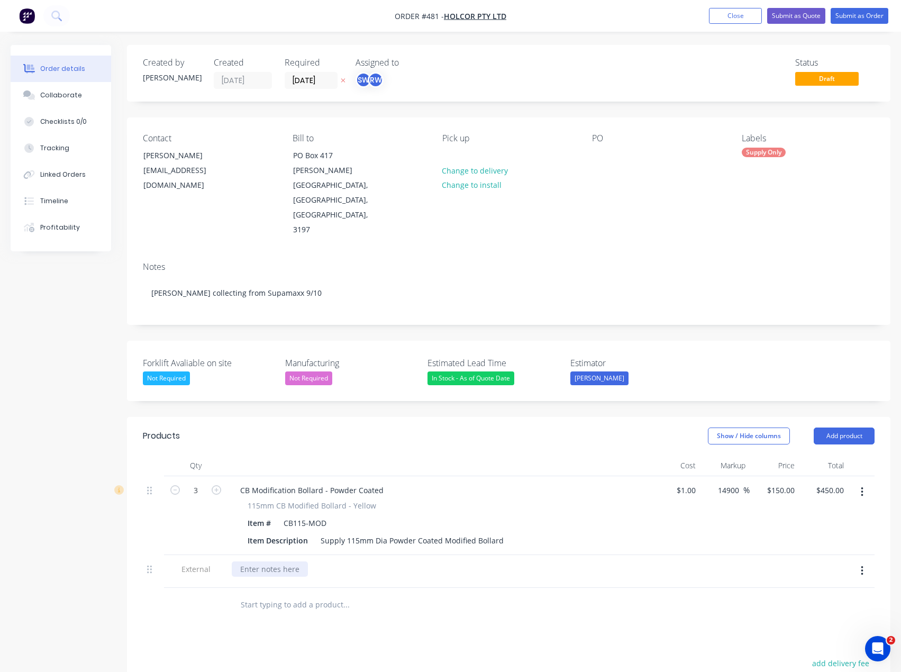
click at [306, 561] on div at bounding box center [270, 568] width 76 height 15
click at [391, 586] on div "Products Show / Hide columns Add product Qty Cost Markup Price Total 3 CB Modif…" at bounding box center [508, 646] width 763 height 459
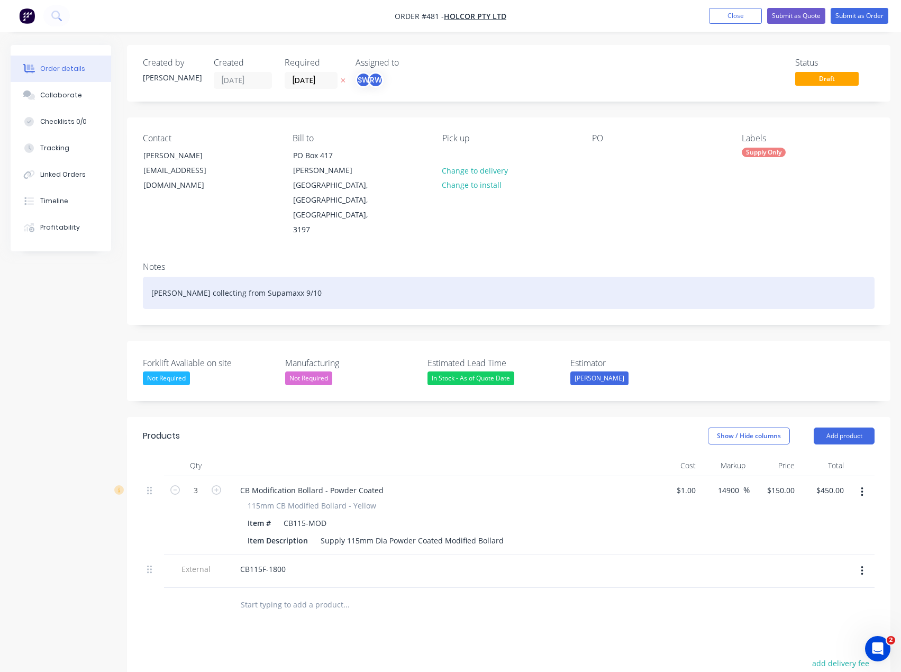
click at [341, 277] on div "[PERSON_NAME] collecting from Supamaxx 9/10" at bounding box center [508, 293] width 731 height 32
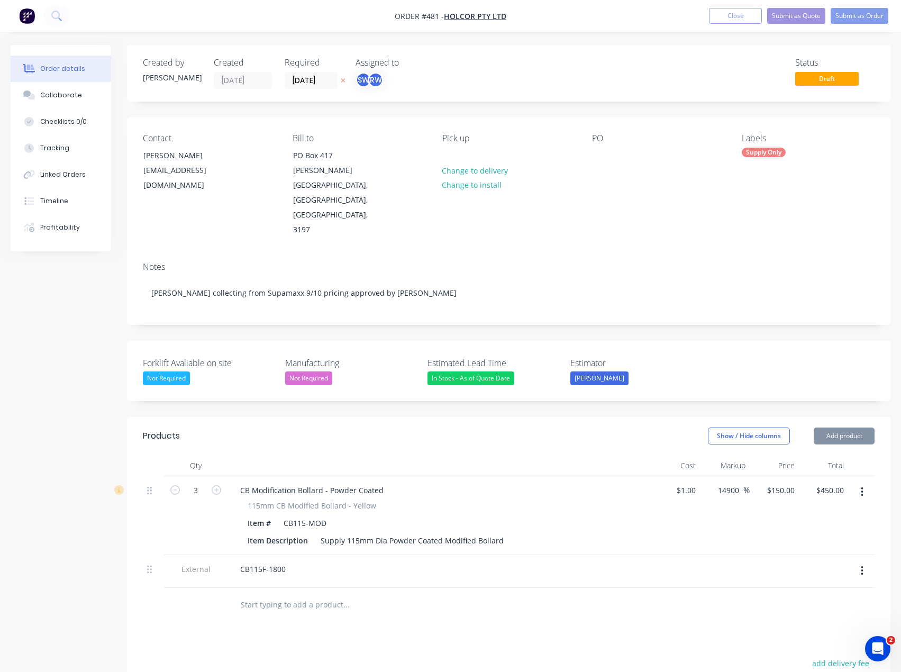
click at [99, 325] on div "Created by [PERSON_NAME] Created [DATE] Required [DATE] Assigned to SW RW Statu…" at bounding box center [451, 468] width 880 height 847
click at [877, 16] on button "Submit as Order" at bounding box center [859, 16] width 58 height 16
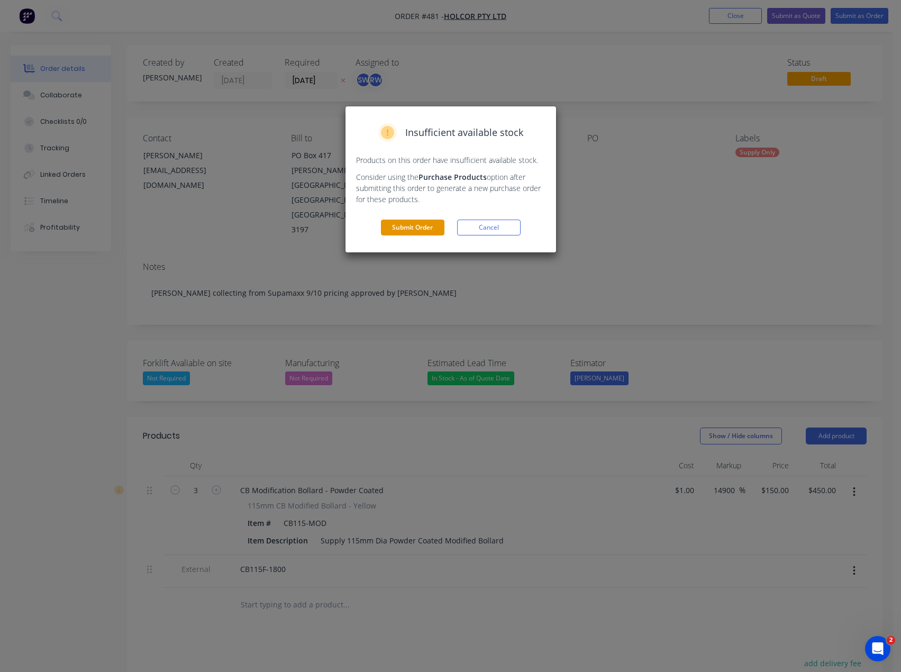
click at [433, 229] on button "Submit Order" at bounding box center [412, 227] width 63 height 16
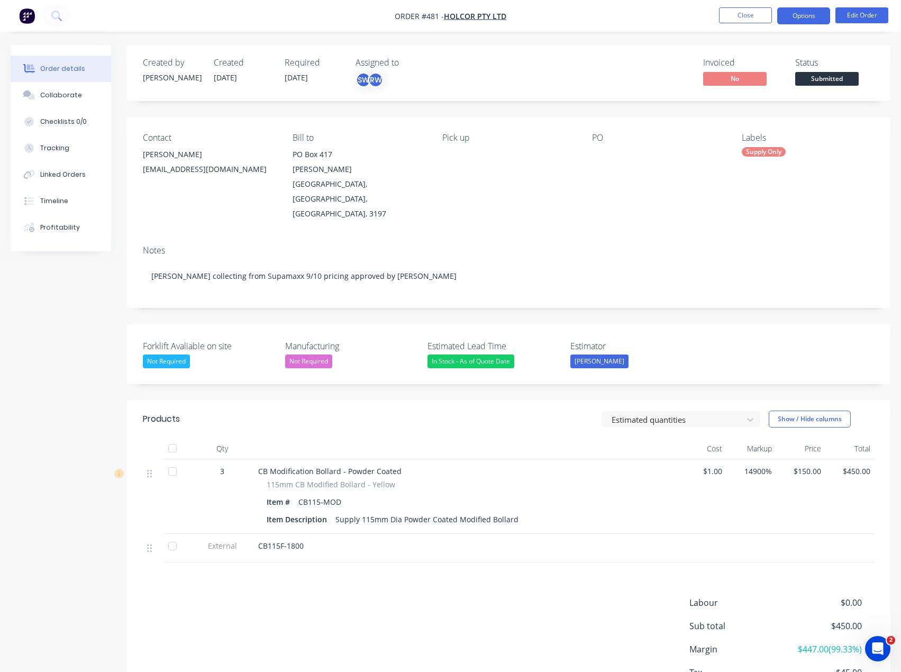
click at [794, 16] on button "Options" at bounding box center [803, 15] width 53 height 17
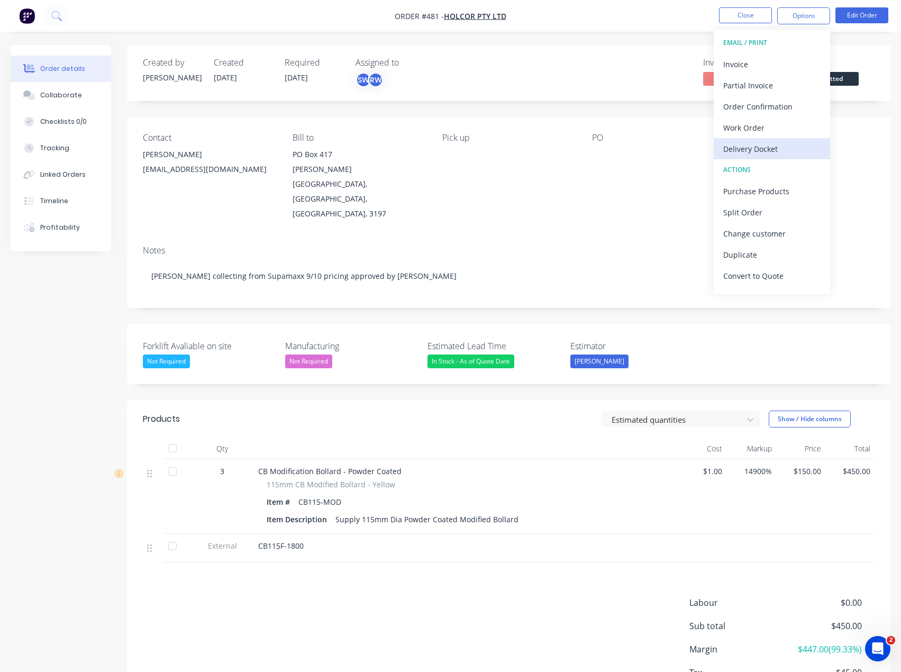
click at [791, 153] on div "Delivery Docket" at bounding box center [771, 148] width 97 height 15
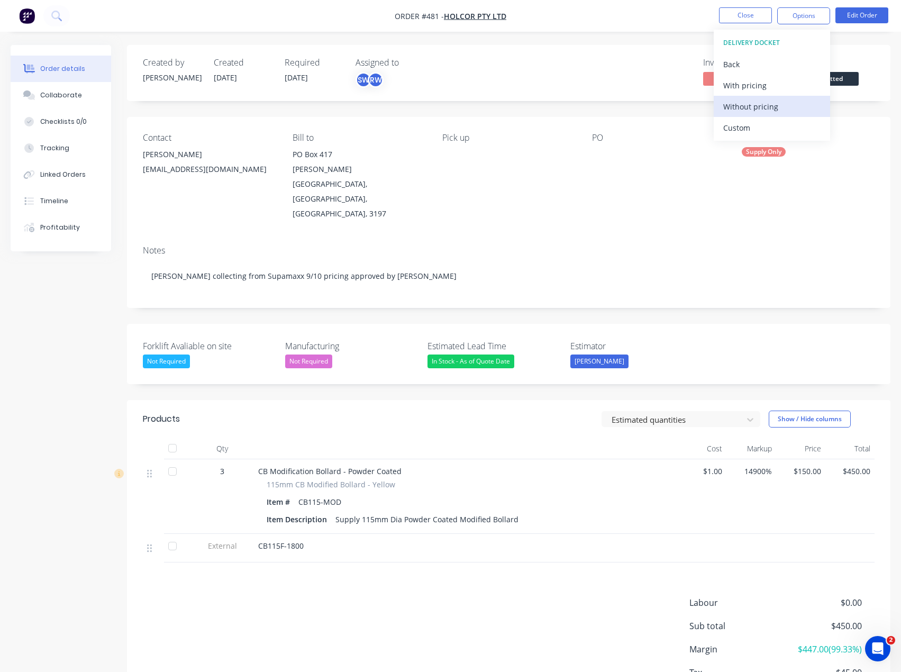
click at [776, 106] on div "Without pricing" at bounding box center [771, 106] width 97 height 15
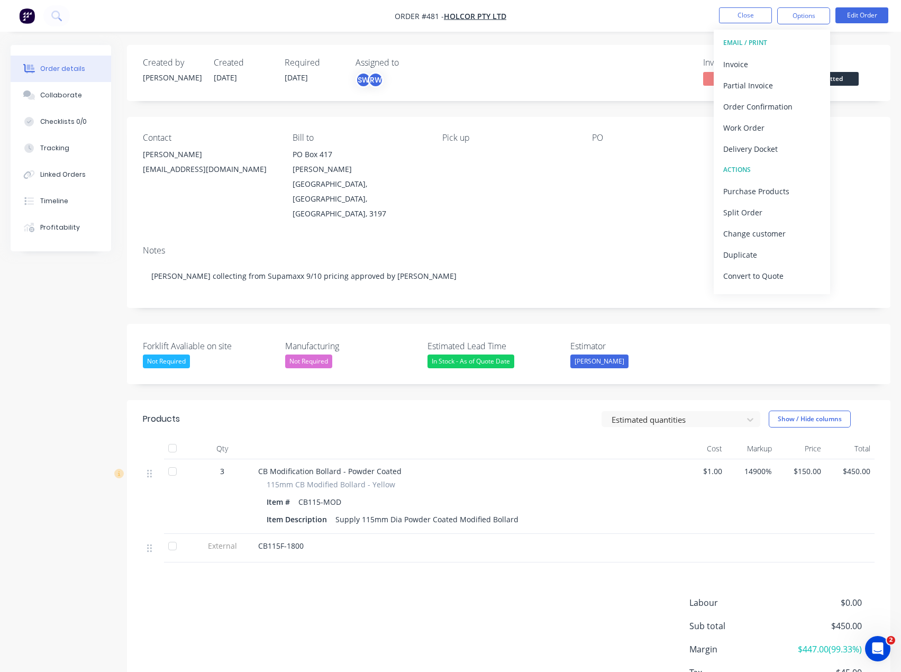
click at [635, 53] on div "Created by [PERSON_NAME] Created [DATE] Required [DATE] Assigned to SW RW Invoi…" at bounding box center [508, 73] width 763 height 56
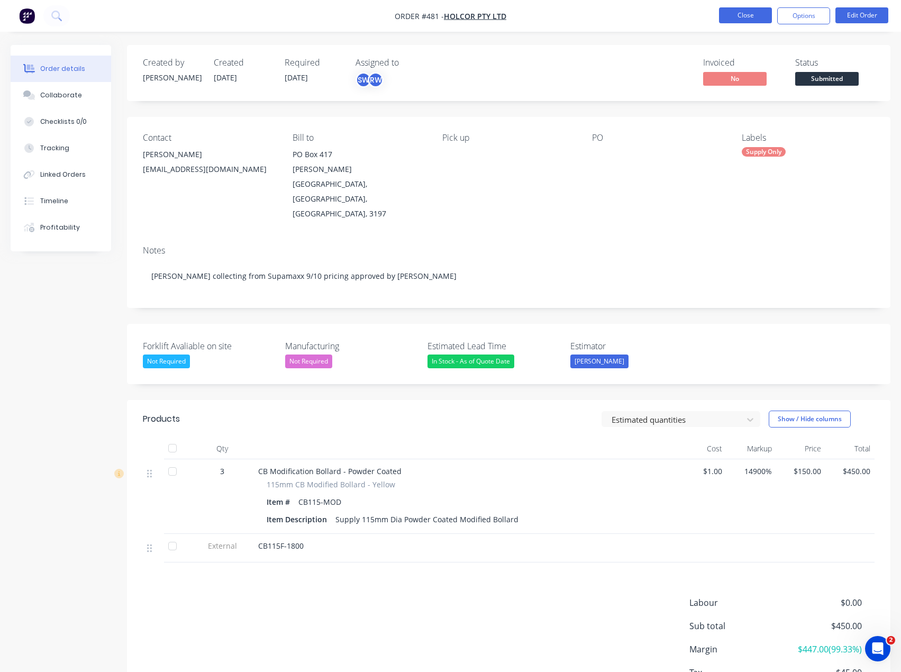
click at [752, 17] on button "Close" at bounding box center [745, 15] width 53 height 16
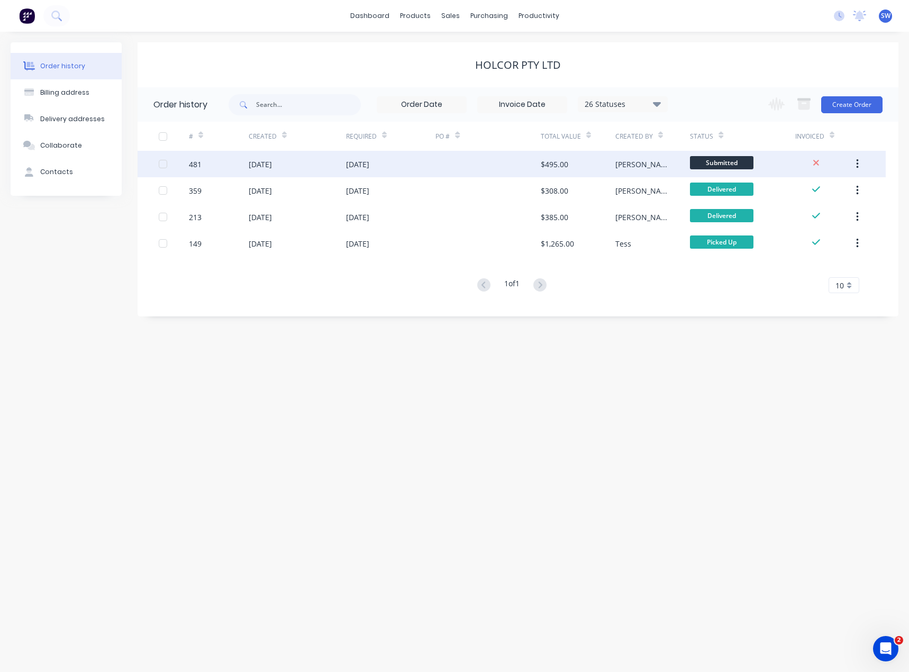
click at [673, 167] on div "[PERSON_NAME]" at bounding box center [652, 164] width 75 height 26
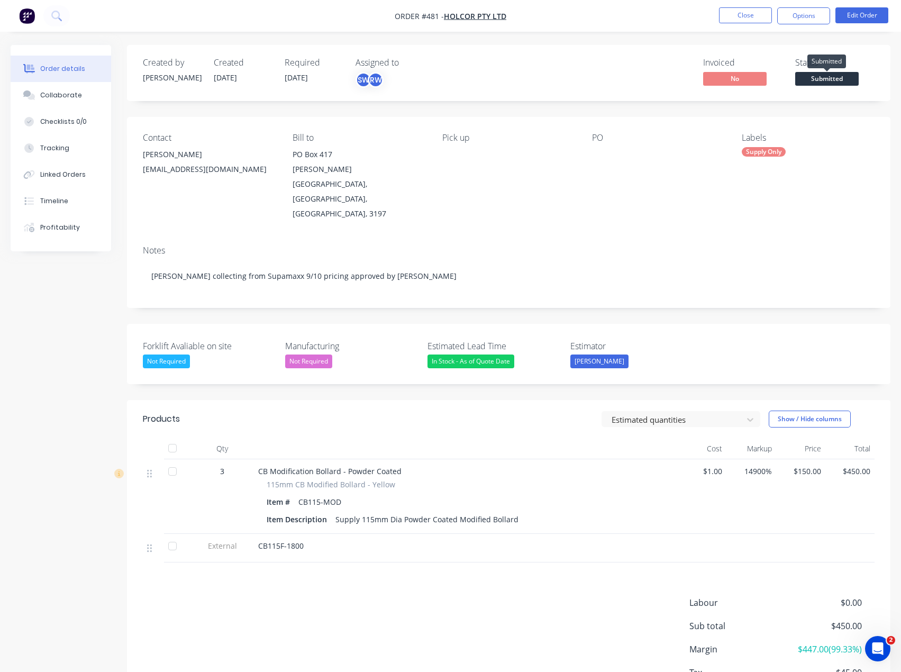
click at [816, 81] on span "Submitted" at bounding box center [826, 78] width 63 height 13
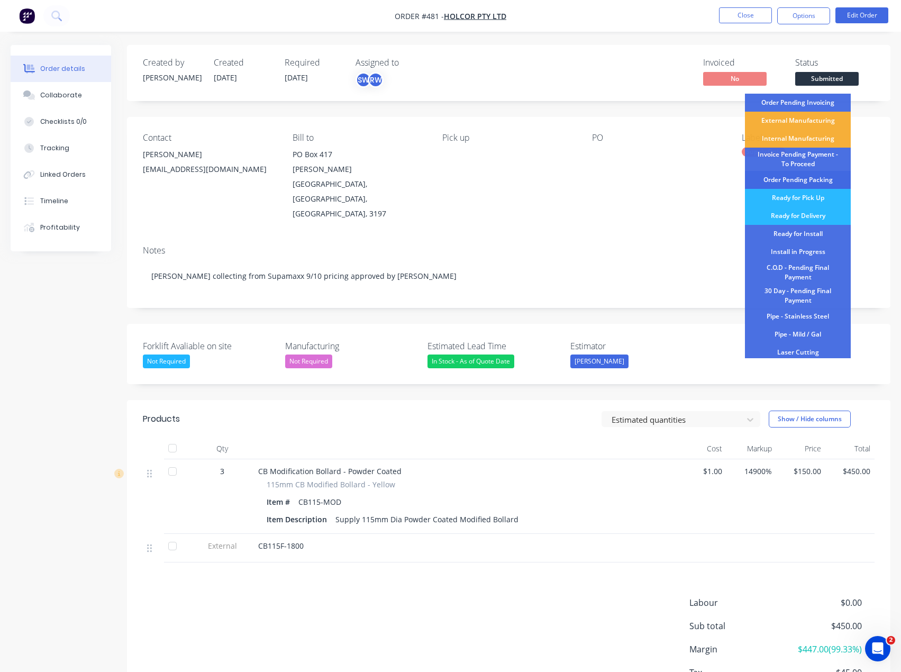
click at [829, 179] on div "Order Pending Packing" at bounding box center [798, 180] width 106 height 18
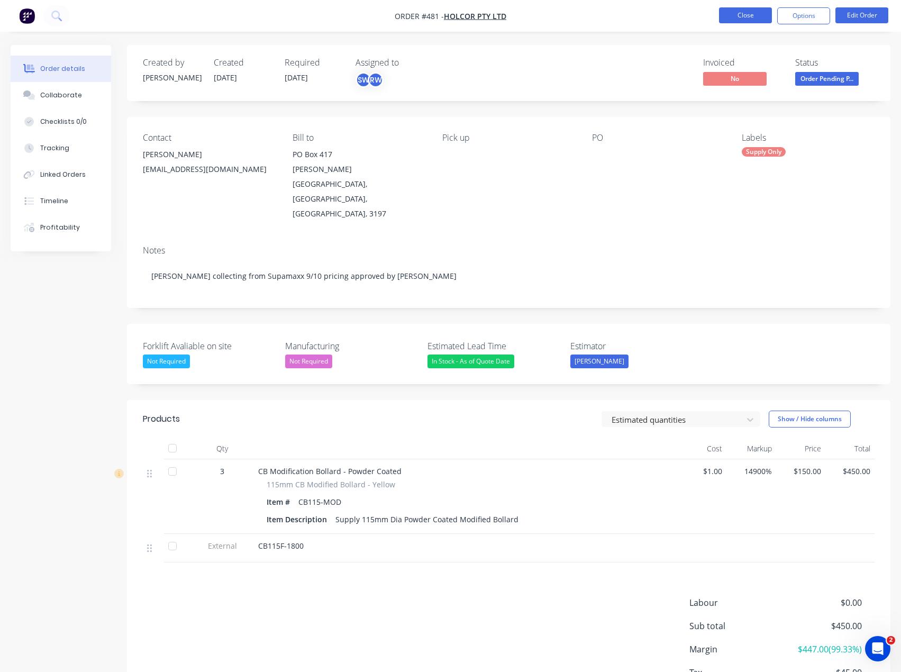
click at [749, 15] on button "Close" at bounding box center [745, 15] width 53 height 16
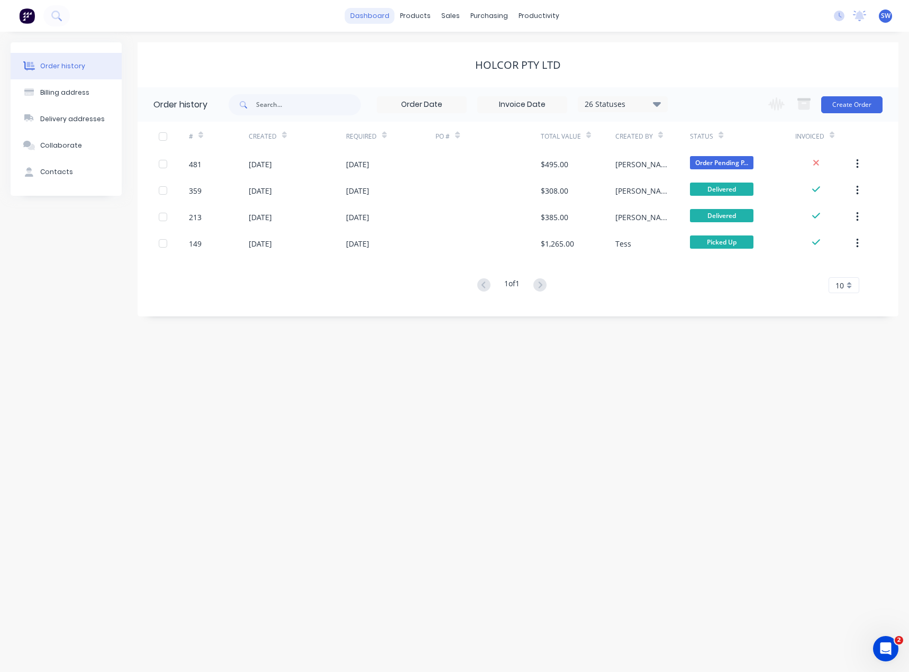
click at [383, 15] on link "dashboard" at bounding box center [370, 16] width 50 height 16
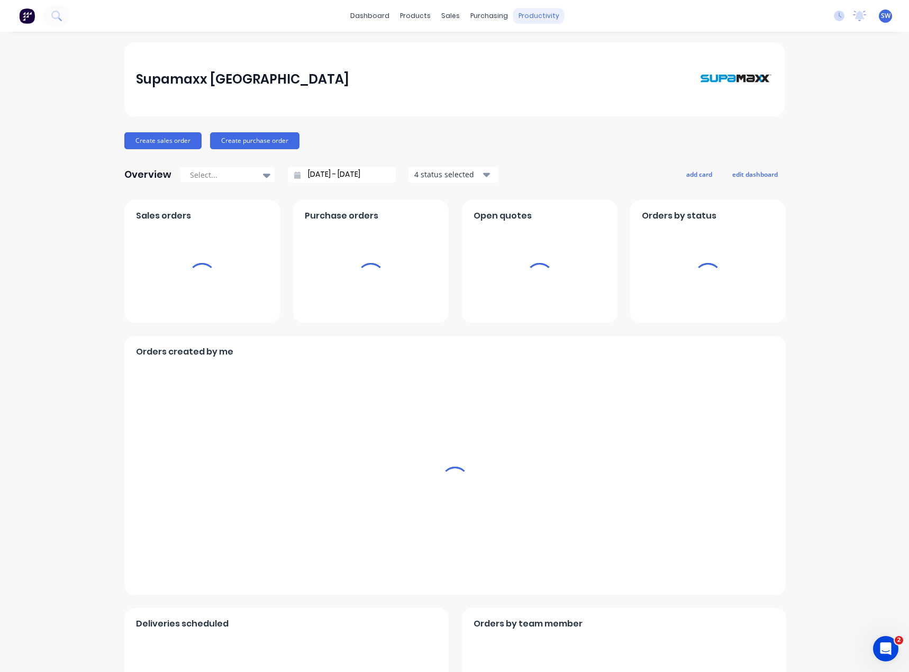
click at [523, 12] on div "productivity" at bounding box center [538, 16] width 51 height 16
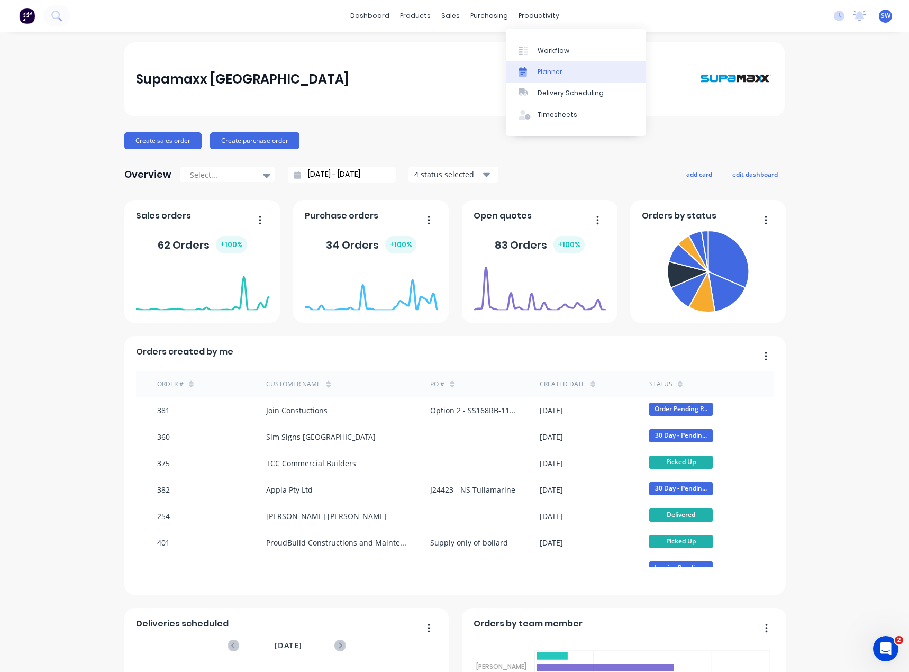
click at [572, 71] on link "Planner" at bounding box center [576, 71] width 140 height 21
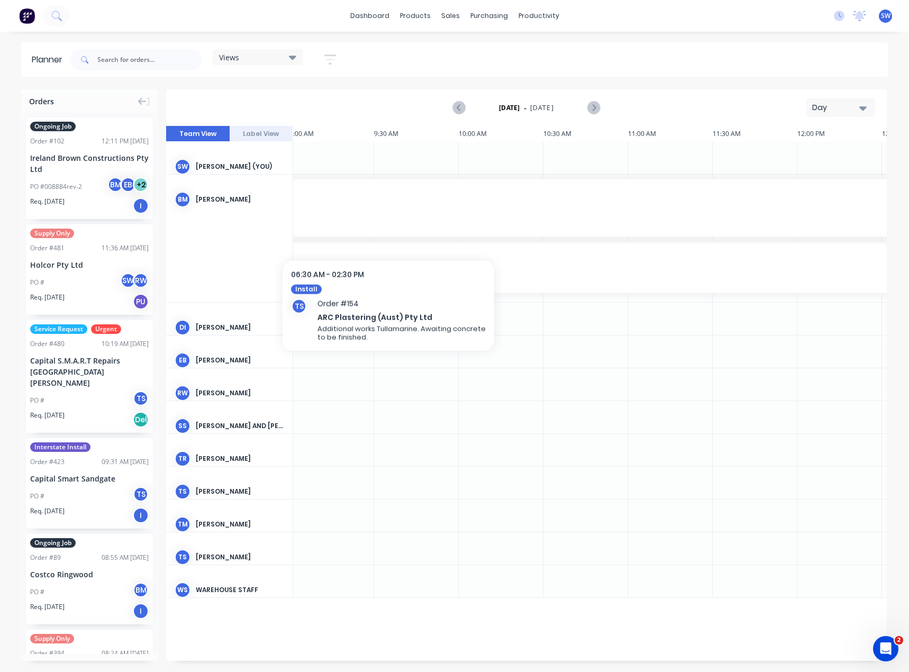
scroll to position [0, 337]
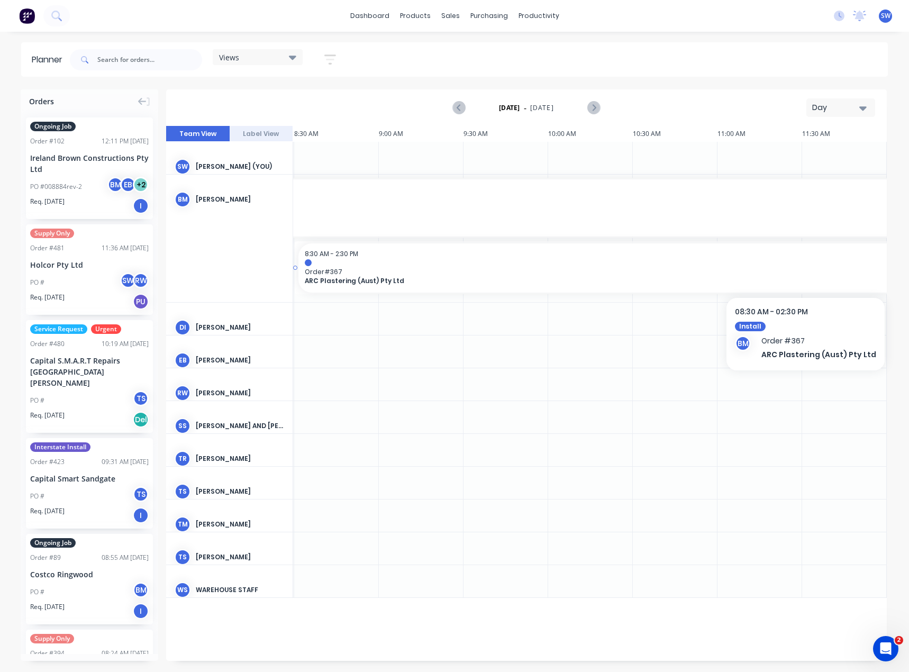
click at [469, 262] on div at bounding box center [802, 262] width 994 height 7
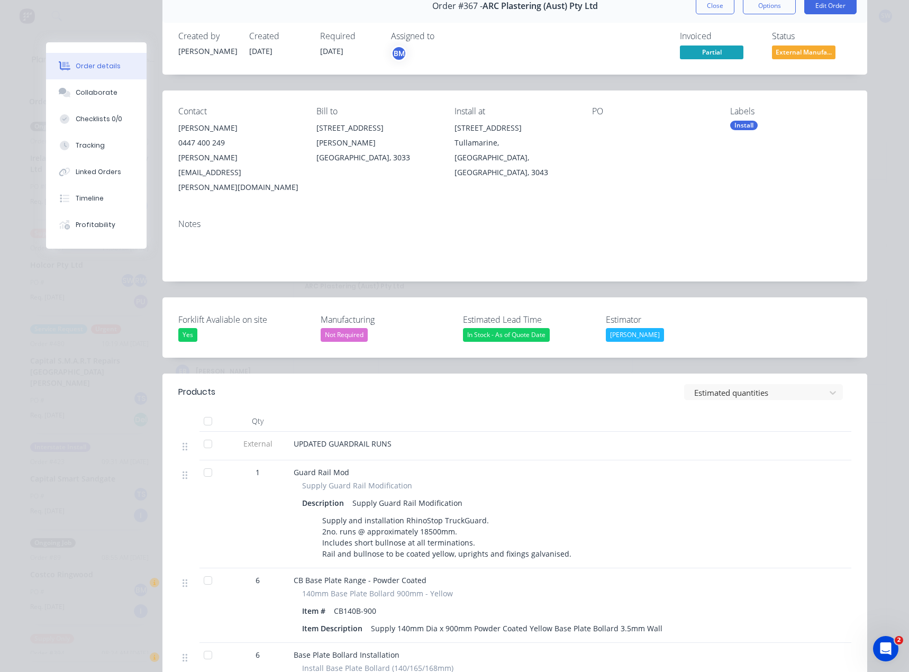
scroll to position [0, 0]
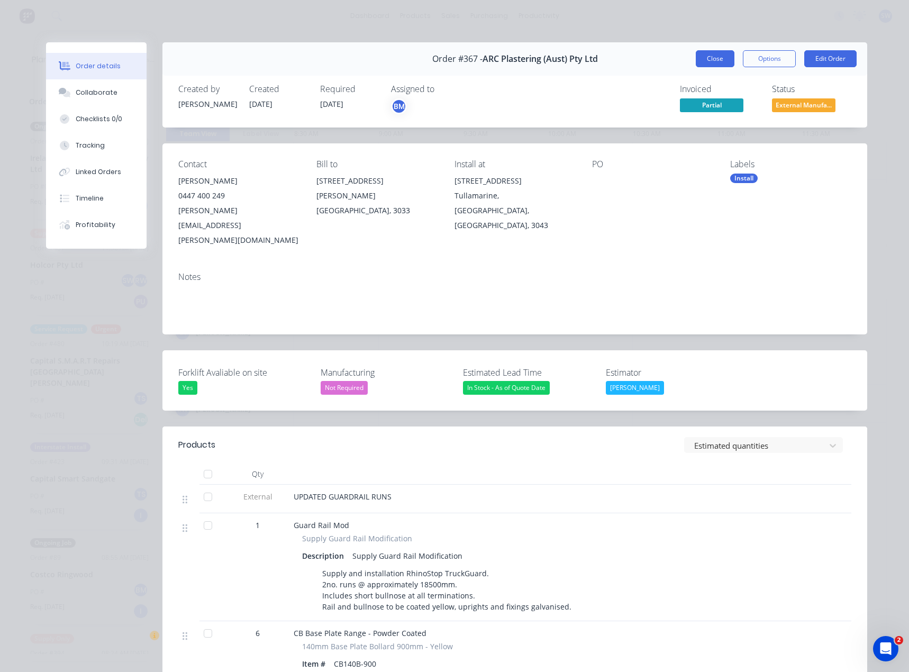
click at [711, 57] on button "Close" at bounding box center [714, 58] width 39 height 17
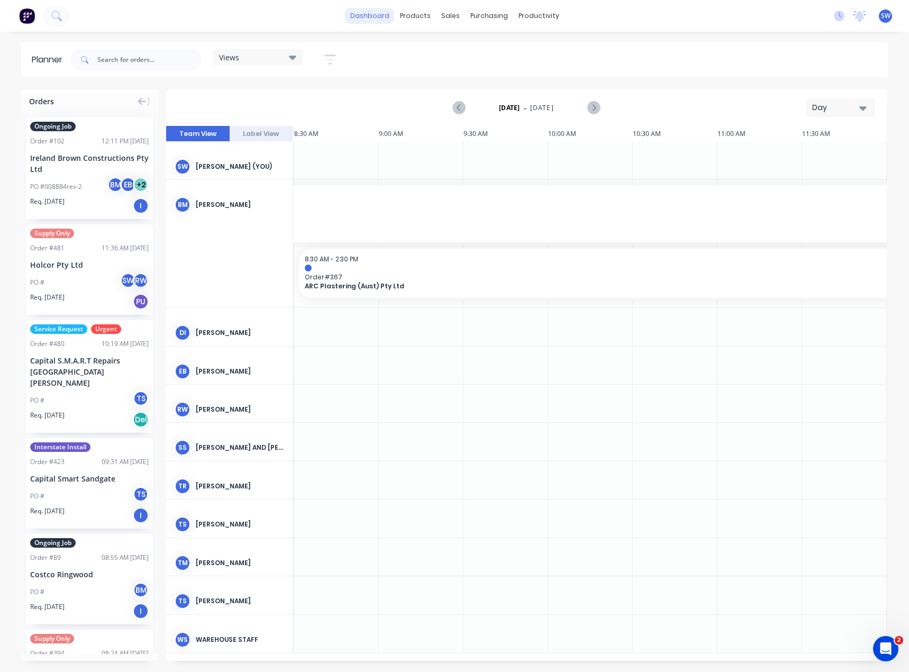
click at [364, 10] on link "dashboard" at bounding box center [370, 16] width 50 height 16
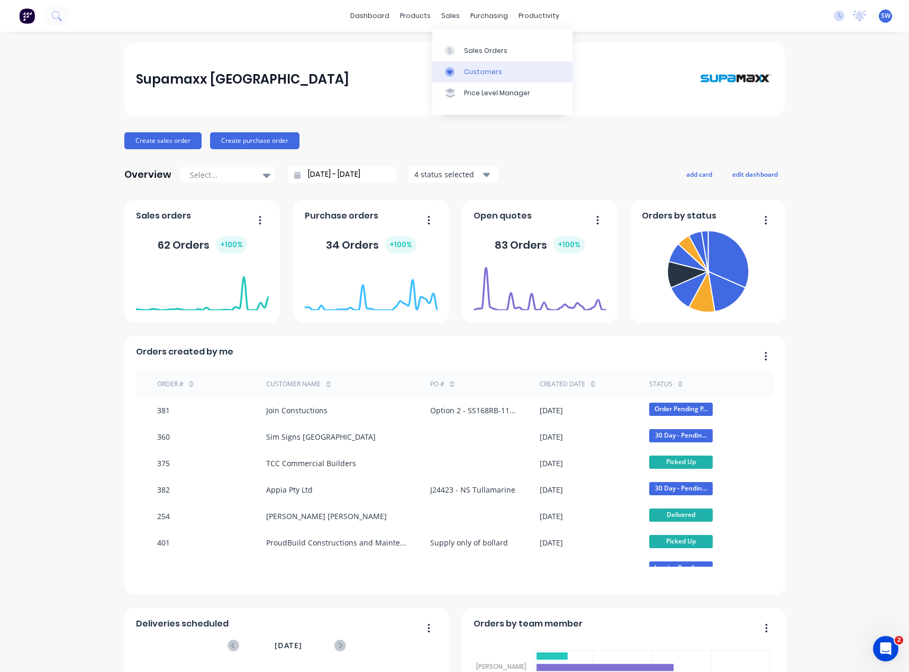
click at [481, 67] on div "Customers" at bounding box center [483, 72] width 38 height 10
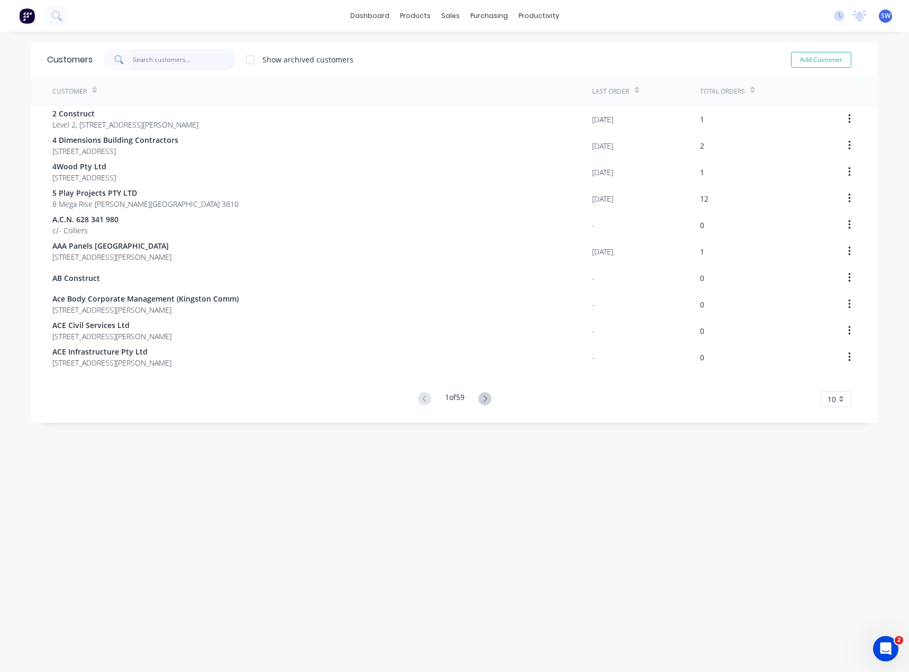
click at [142, 61] on input "text" at bounding box center [184, 59] width 103 height 21
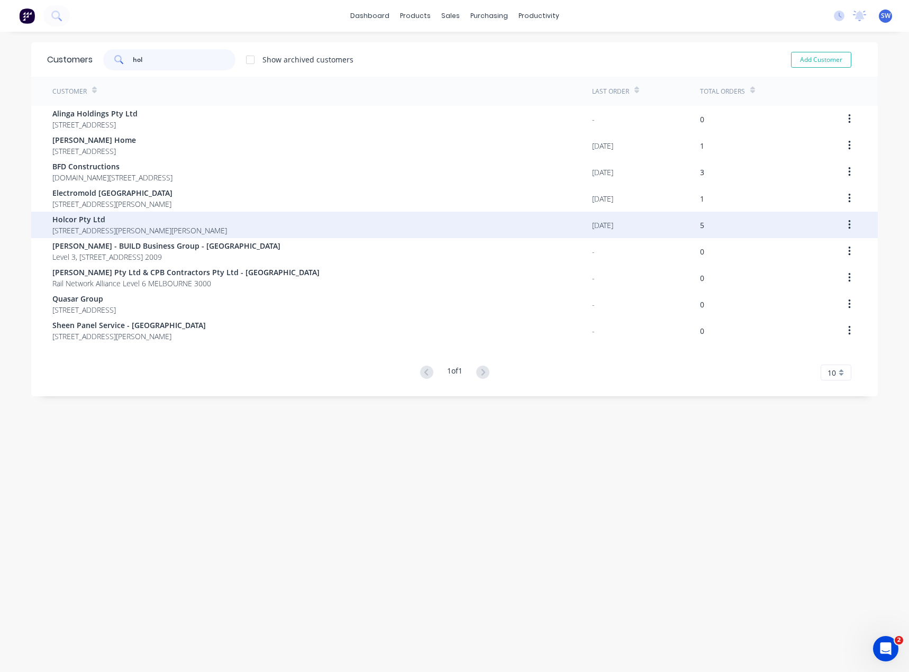
type input "hol"
click at [90, 218] on span "Holcor Pty Ltd" at bounding box center [139, 219] width 175 height 11
